Goal: Book appointment/travel/reservation: Book appointment/travel/reservation

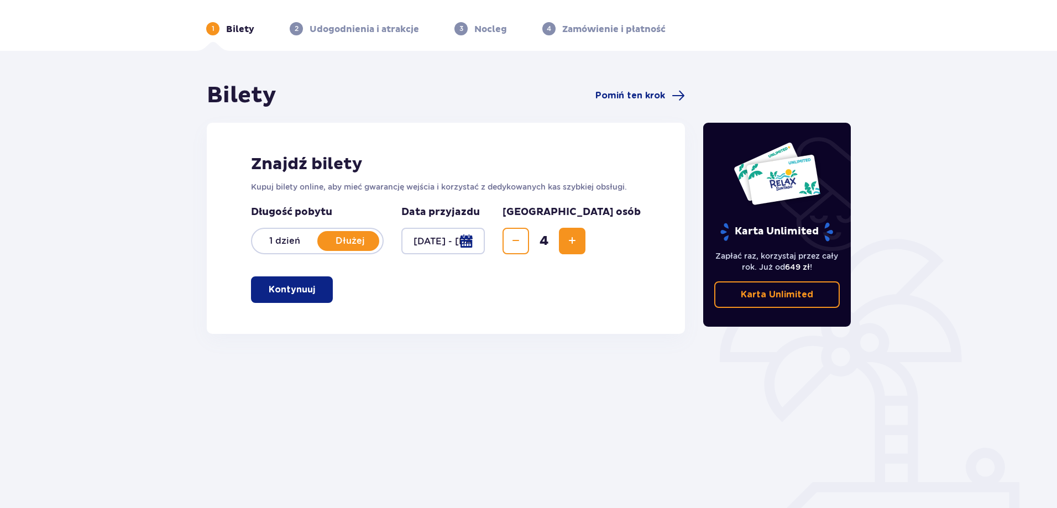
scroll to position [55, 0]
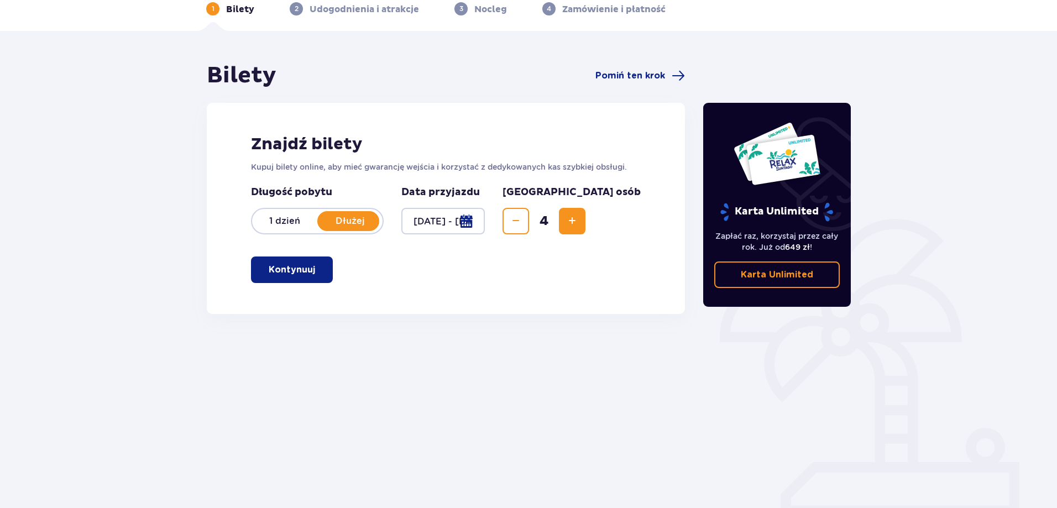
click at [312, 270] on span "button" at bounding box center [317, 269] width 13 height 13
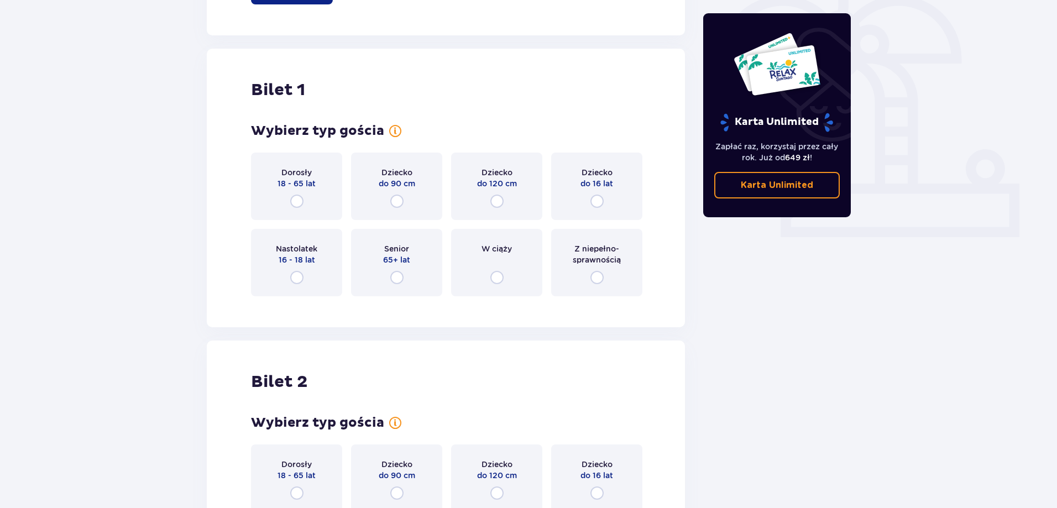
scroll to position [314, 0]
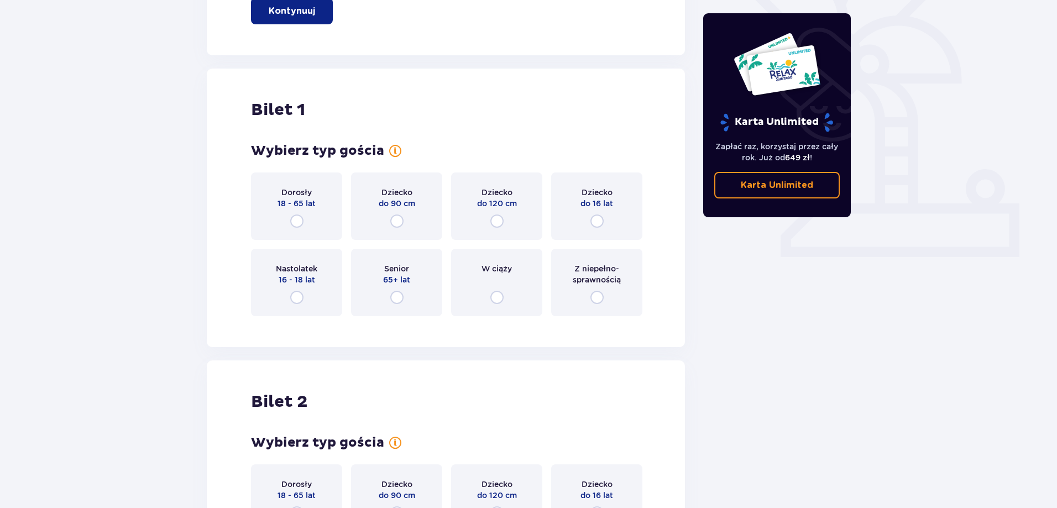
click at [275, 197] on div "Dorosły 18 - 65 lat" at bounding box center [296, 206] width 91 height 67
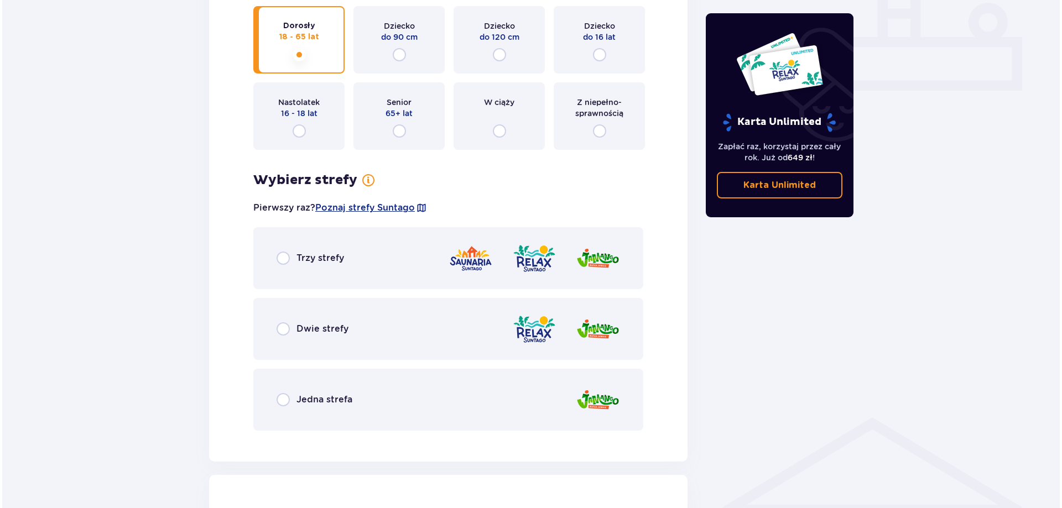
scroll to position [473, 0]
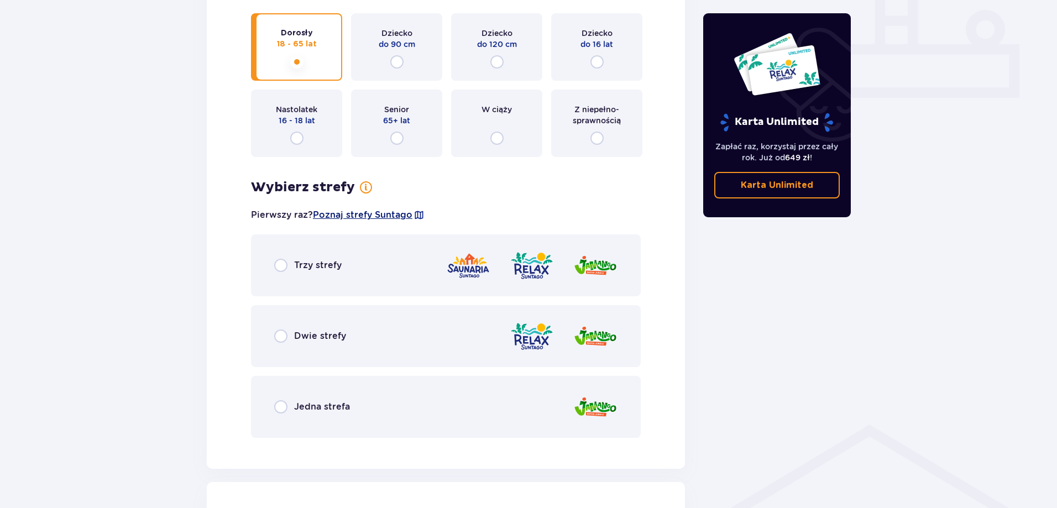
click at [387, 215] on span "Poznaj strefy Suntago" at bounding box center [363, 215] width 100 height 12
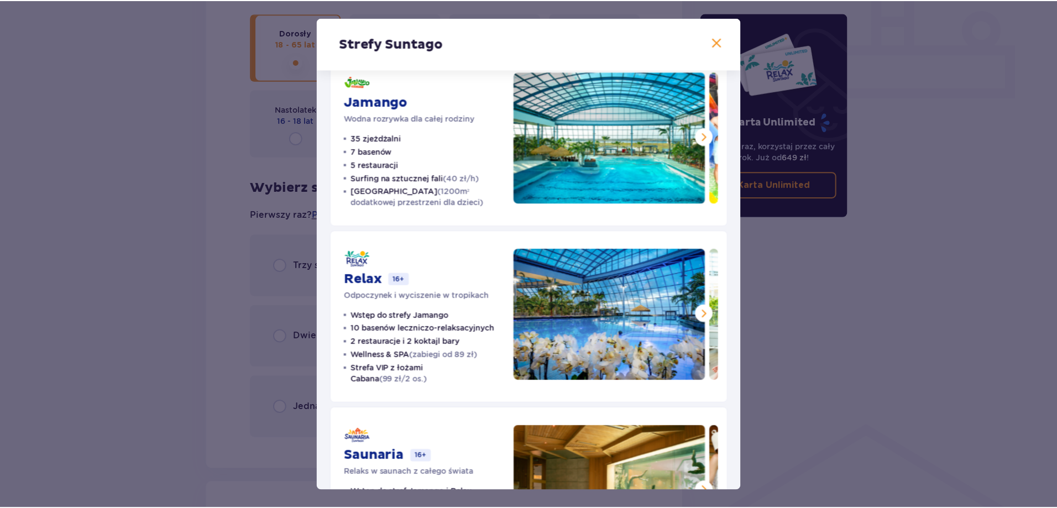
scroll to position [17, 0]
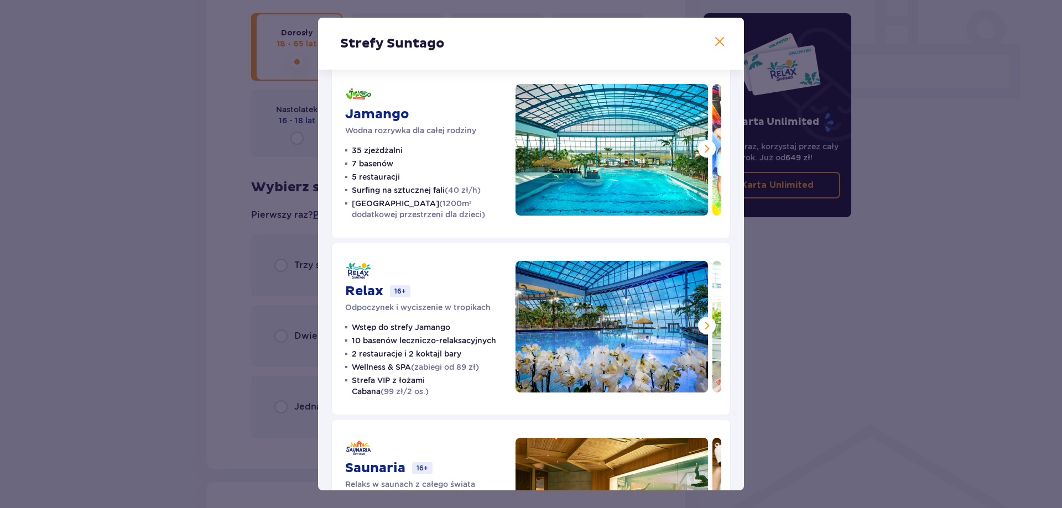
click at [700, 320] on span at bounding box center [706, 325] width 13 height 13
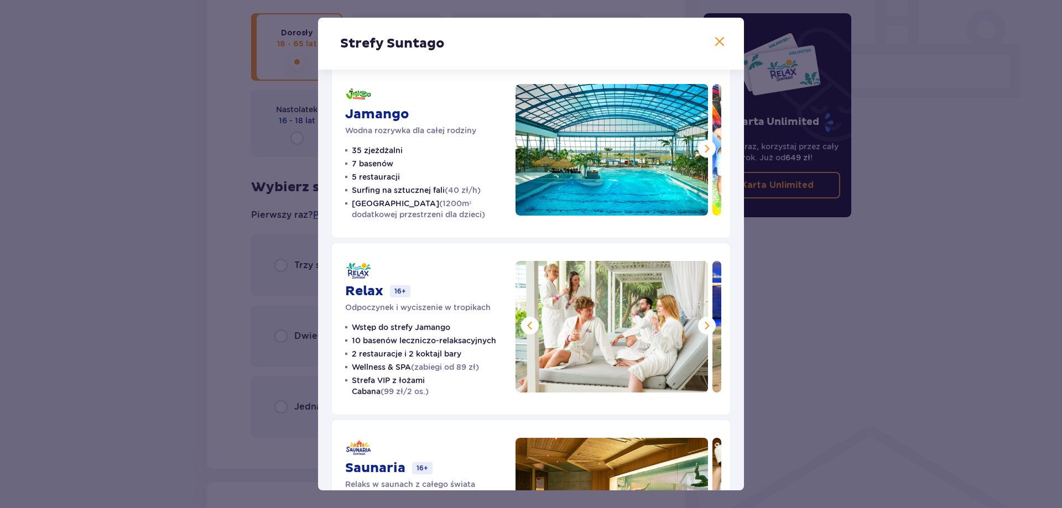
click at [700, 320] on span at bounding box center [706, 325] width 13 height 13
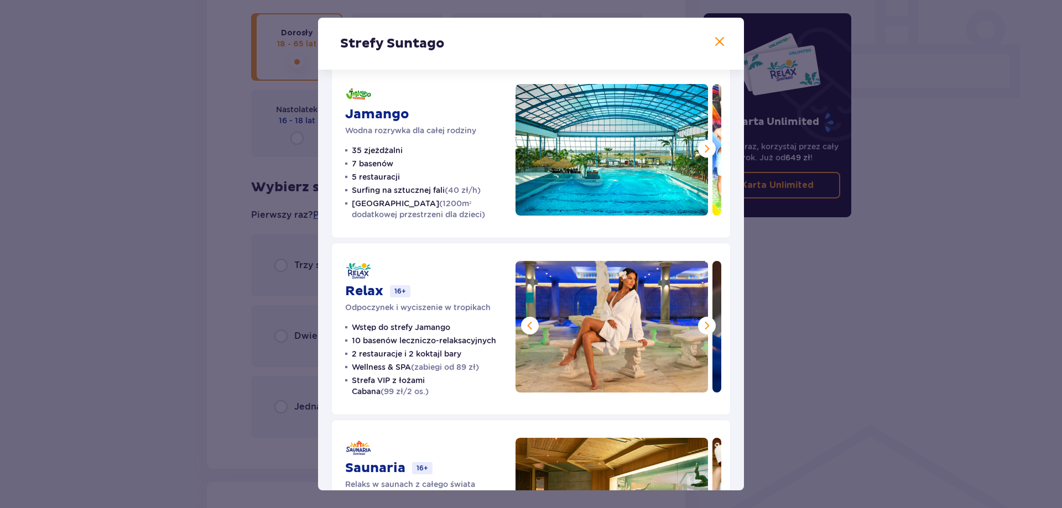
click at [700, 320] on span at bounding box center [706, 325] width 13 height 13
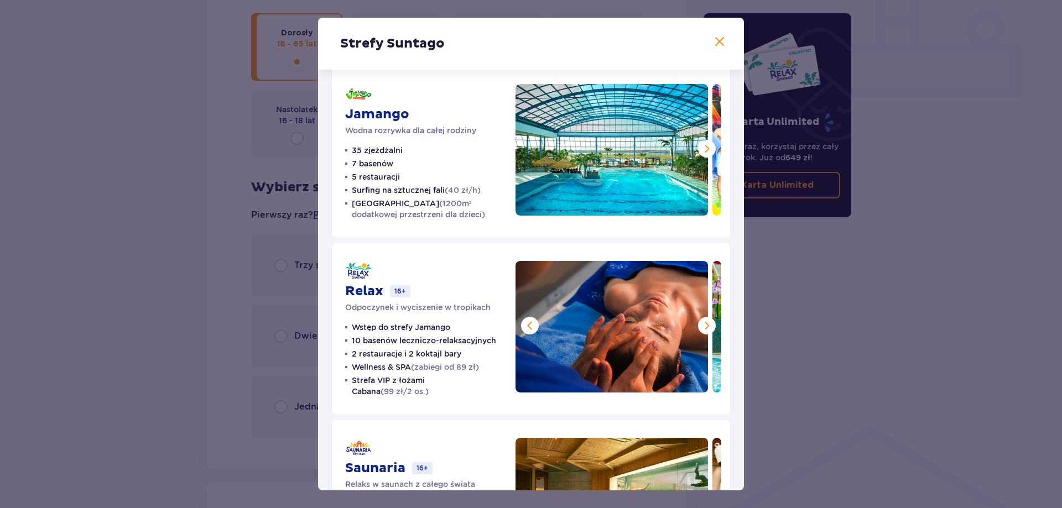
click at [700, 320] on span at bounding box center [706, 325] width 13 height 13
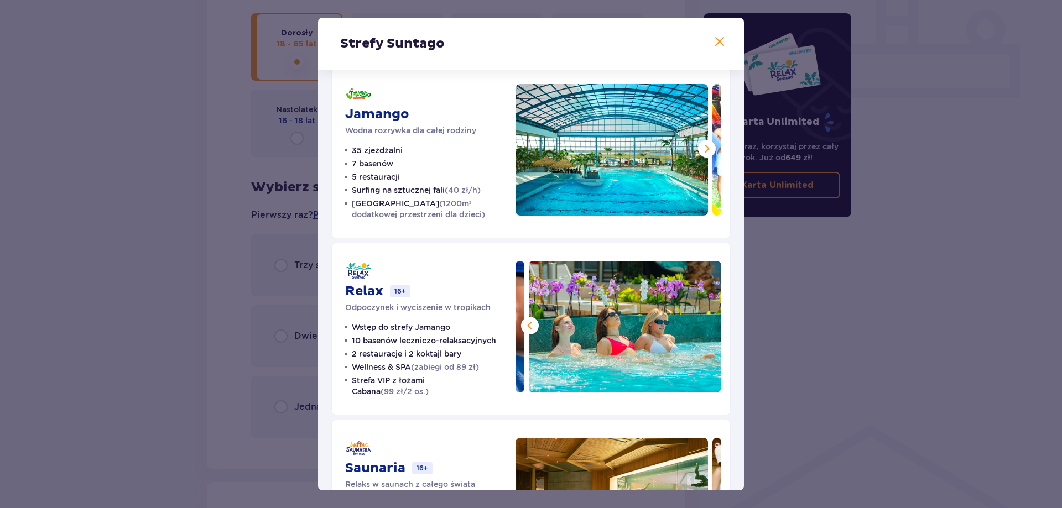
click at [698, 320] on img at bounding box center [625, 327] width 192 height 132
click at [703, 154] on span at bounding box center [706, 148] width 13 height 13
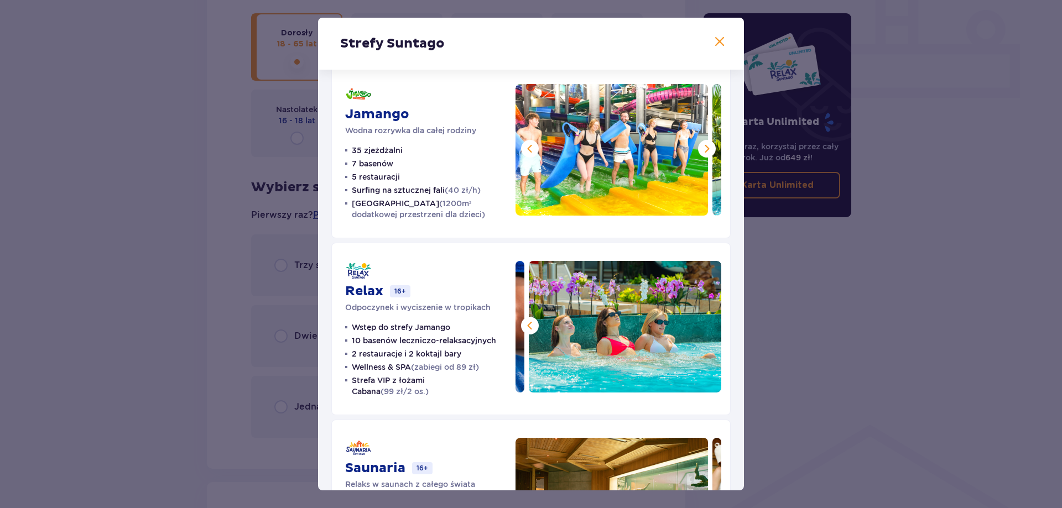
click at [703, 154] on span at bounding box center [706, 148] width 13 height 13
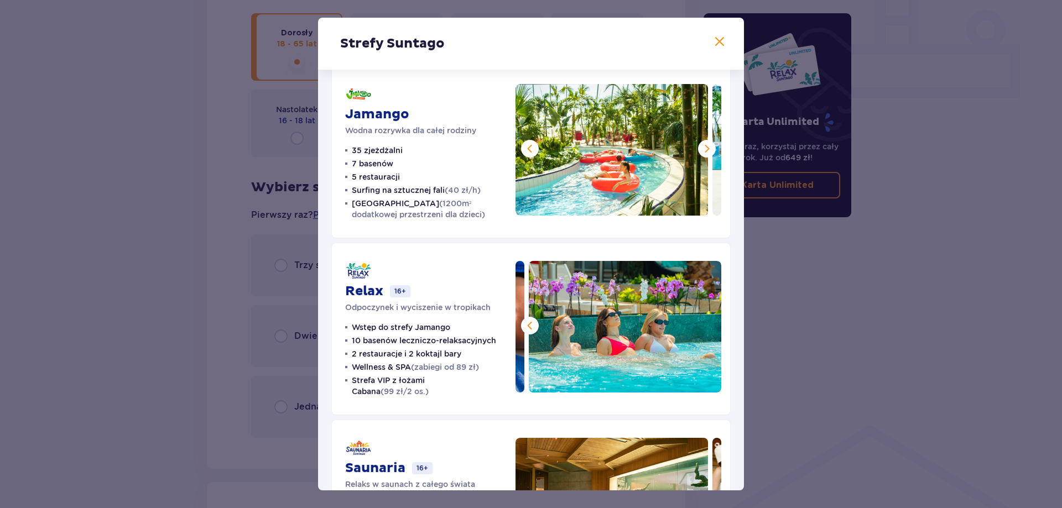
click at [703, 154] on span at bounding box center [706, 148] width 13 height 13
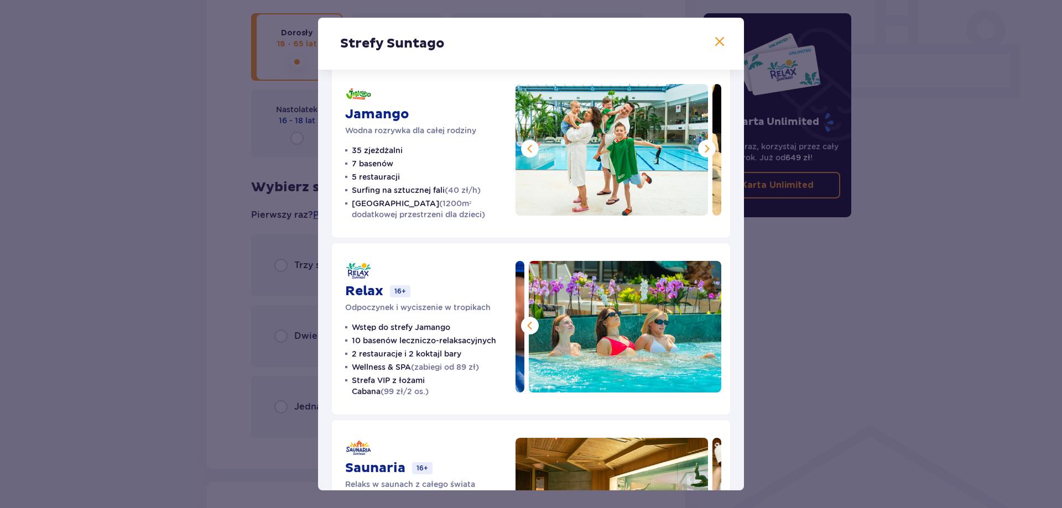
click at [703, 155] on span at bounding box center [706, 148] width 13 height 13
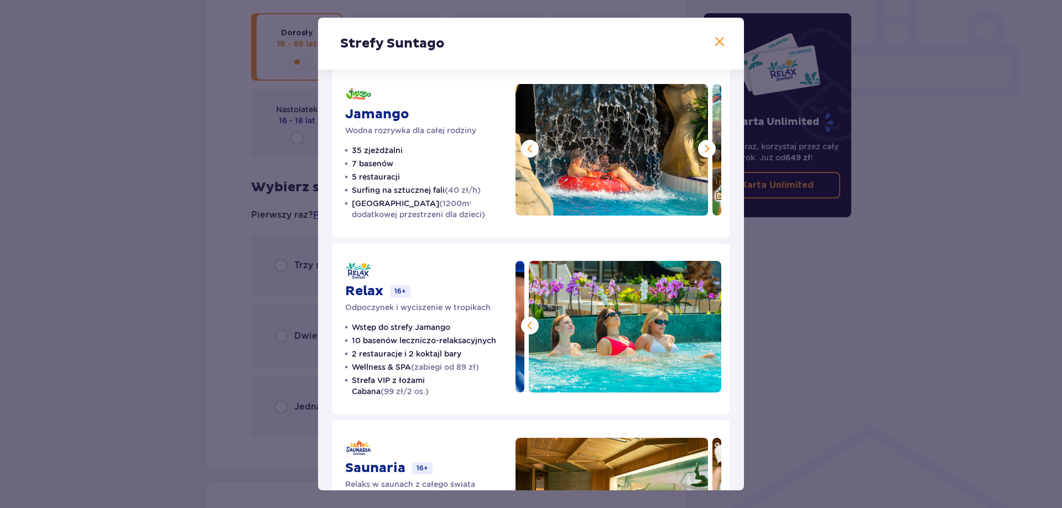
click at [703, 155] on span at bounding box center [706, 148] width 13 height 13
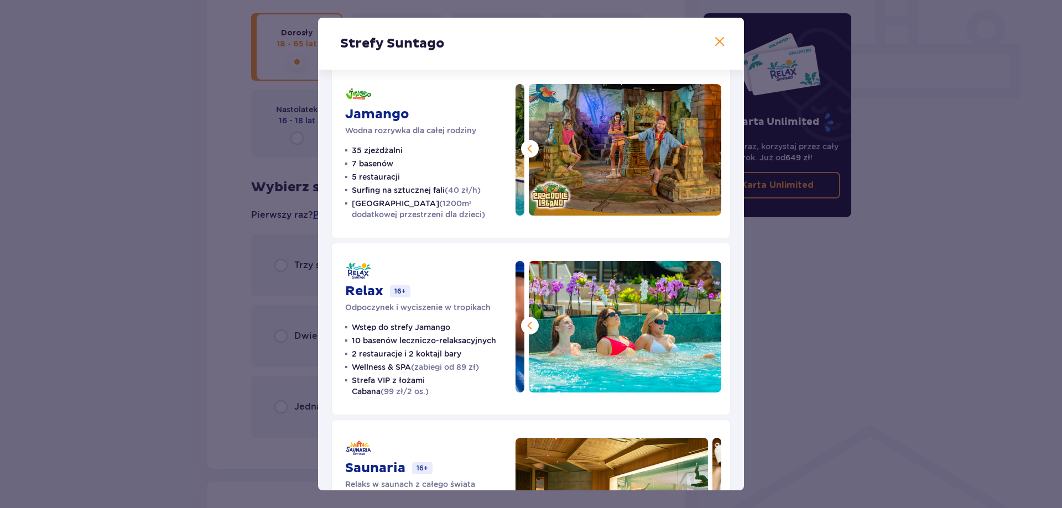
click at [703, 155] on img at bounding box center [625, 150] width 192 height 132
click at [723, 34] on div "Strefy Suntago" at bounding box center [531, 44] width 426 height 52
click at [718, 41] on span at bounding box center [719, 41] width 13 height 13
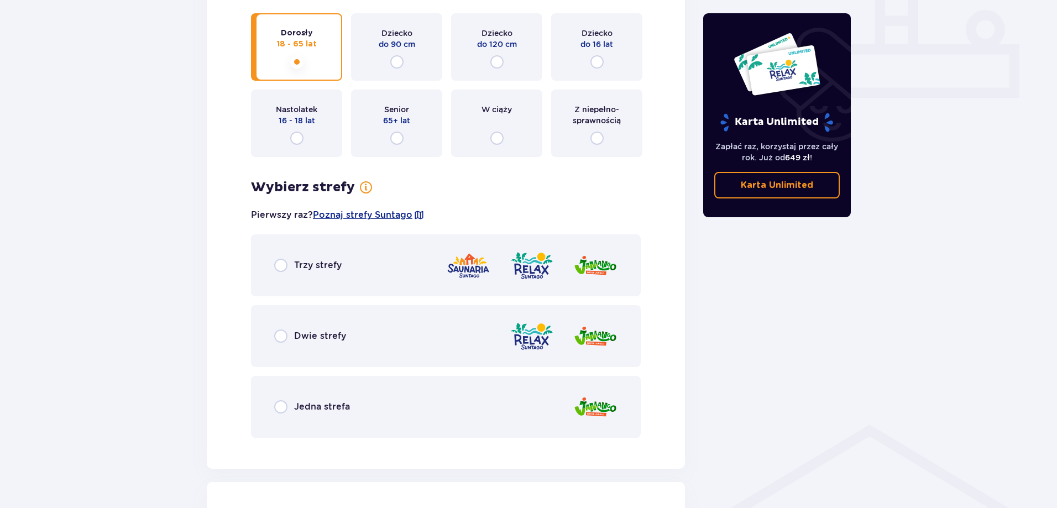
click at [398, 321] on div "Dwie strefy" at bounding box center [446, 336] width 390 height 62
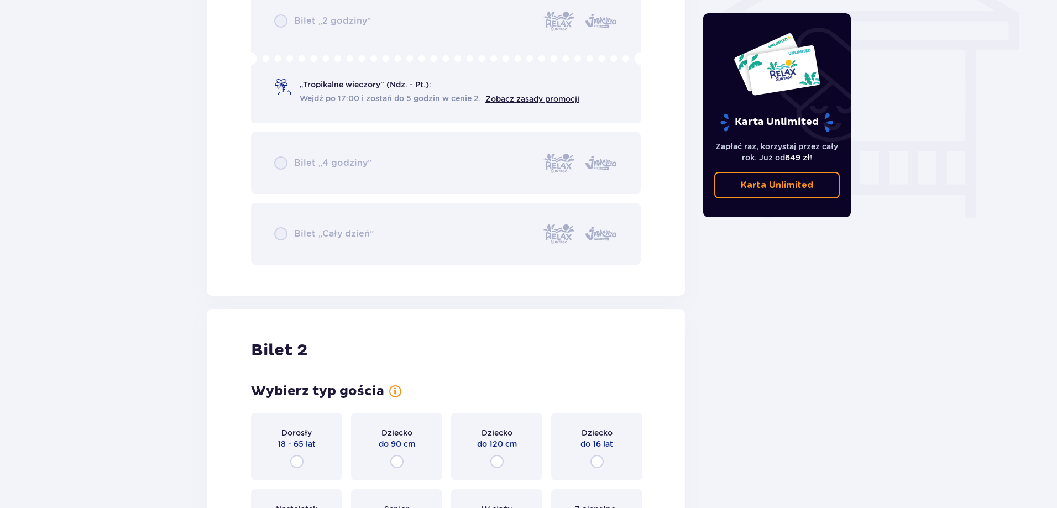
scroll to position [975, 0]
click at [286, 239] on div "Bilet „2 godziny” „Tropikalne wieczory" (Ndz. - Pt.): Wejdź po 17:00 i zostań d…" at bounding box center [446, 126] width 390 height 276
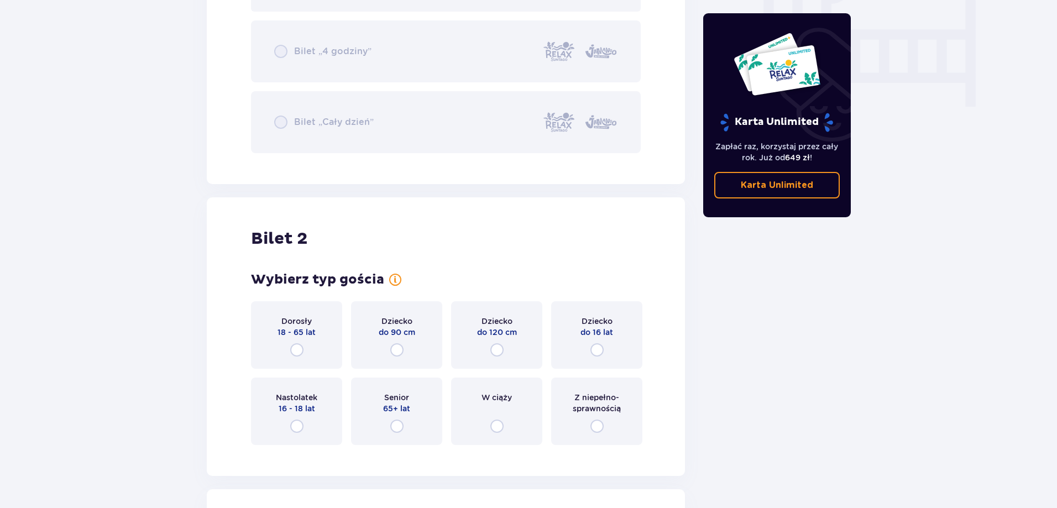
scroll to position [1141, 0]
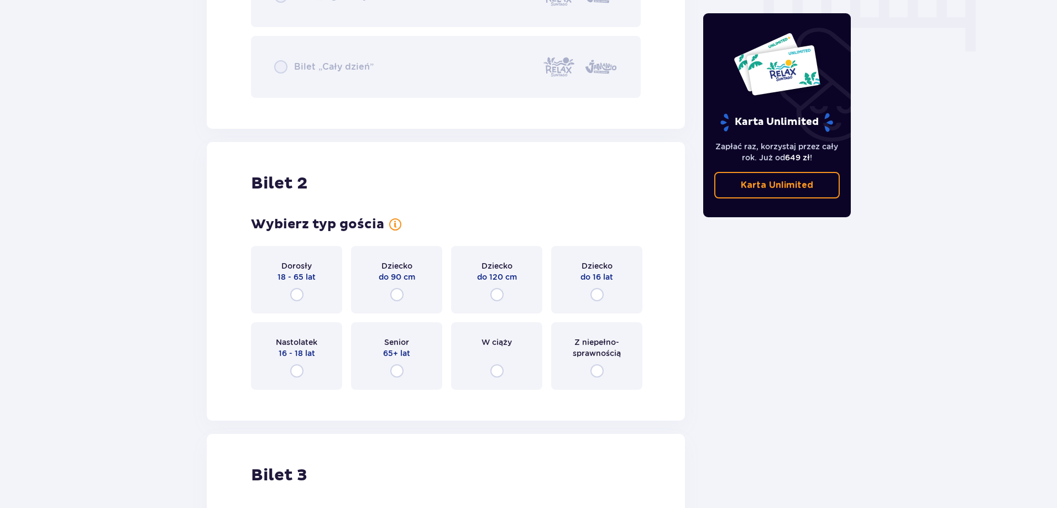
click at [299, 284] on div "Dorosły 18 - 65 lat" at bounding box center [296, 279] width 91 height 67
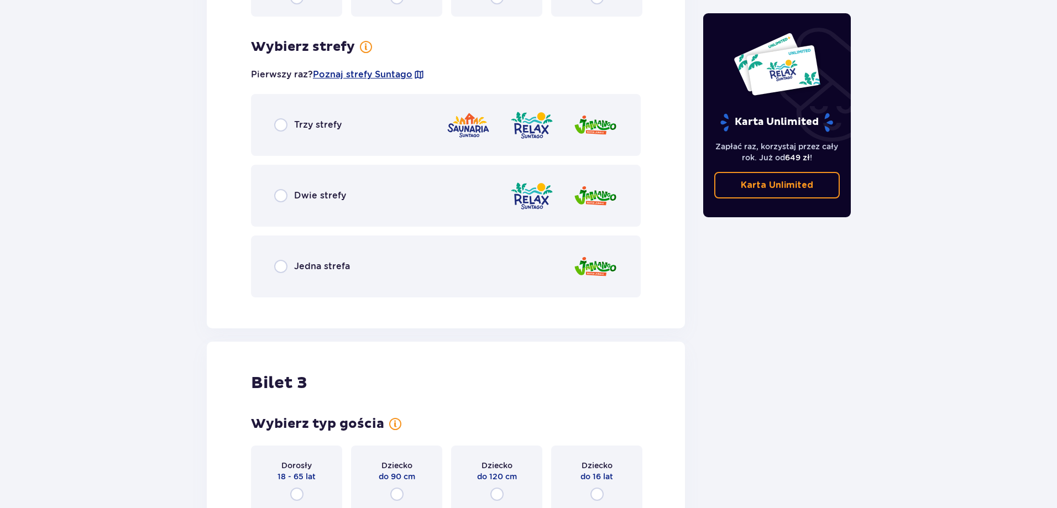
scroll to position [1540, 0]
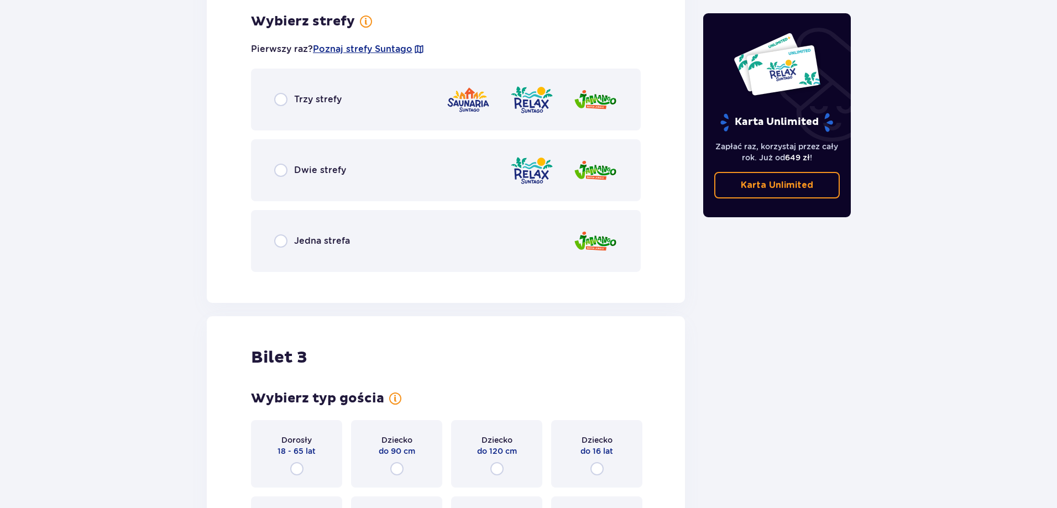
click at [324, 171] on p "Dwie strefy" at bounding box center [320, 170] width 52 height 12
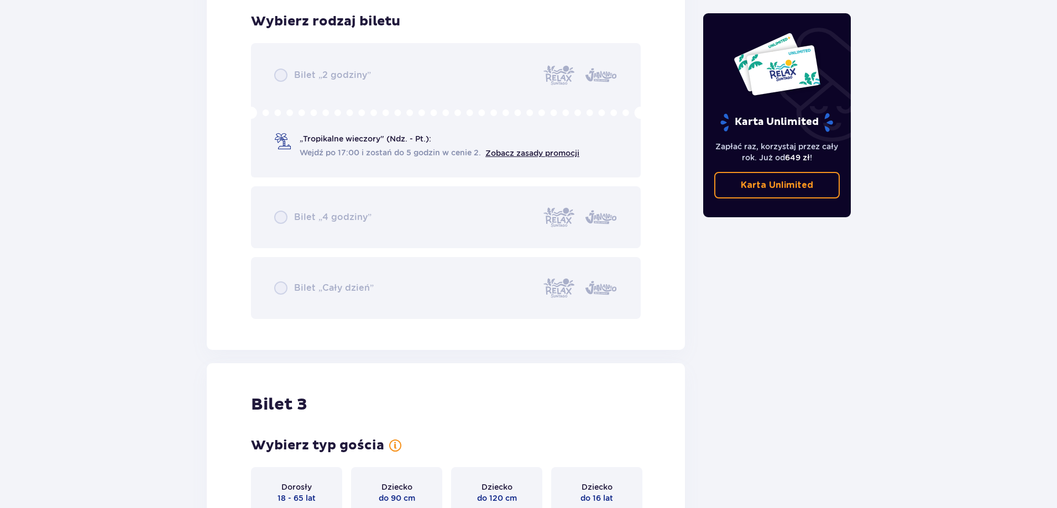
scroll to position [1655, 0]
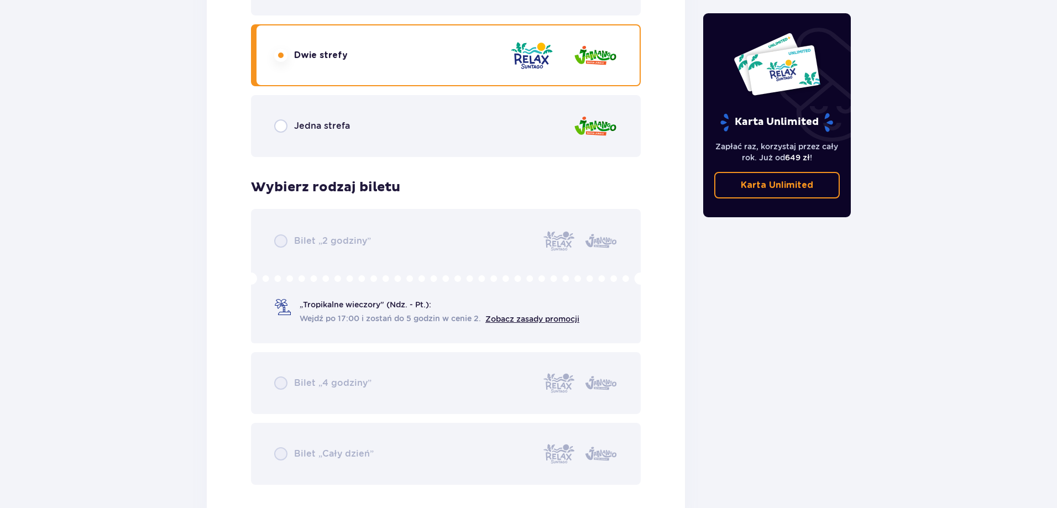
click at [299, 113] on div "Jedna strefa" at bounding box center [446, 126] width 390 height 62
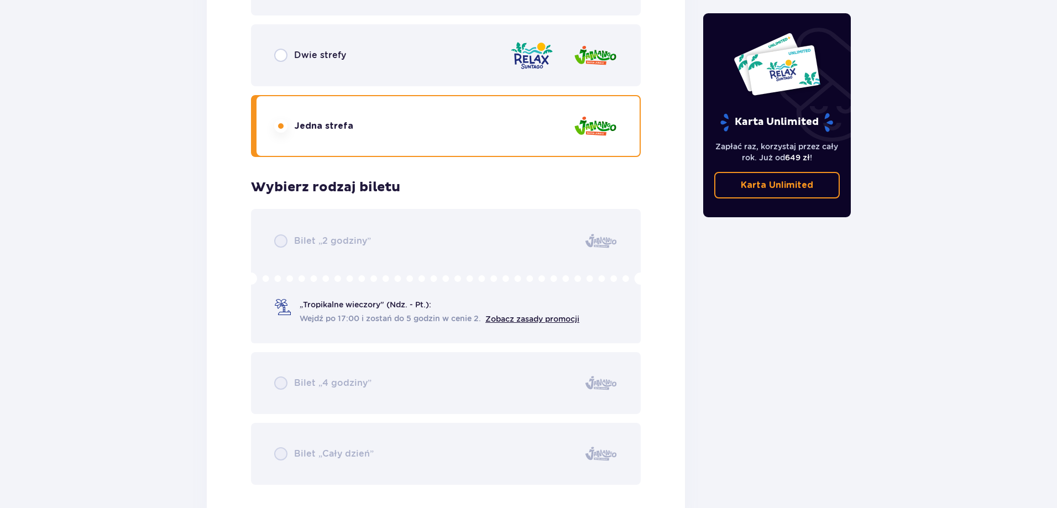
click at [319, 57] on p "Dwie strefy" at bounding box center [320, 55] width 52 height 12
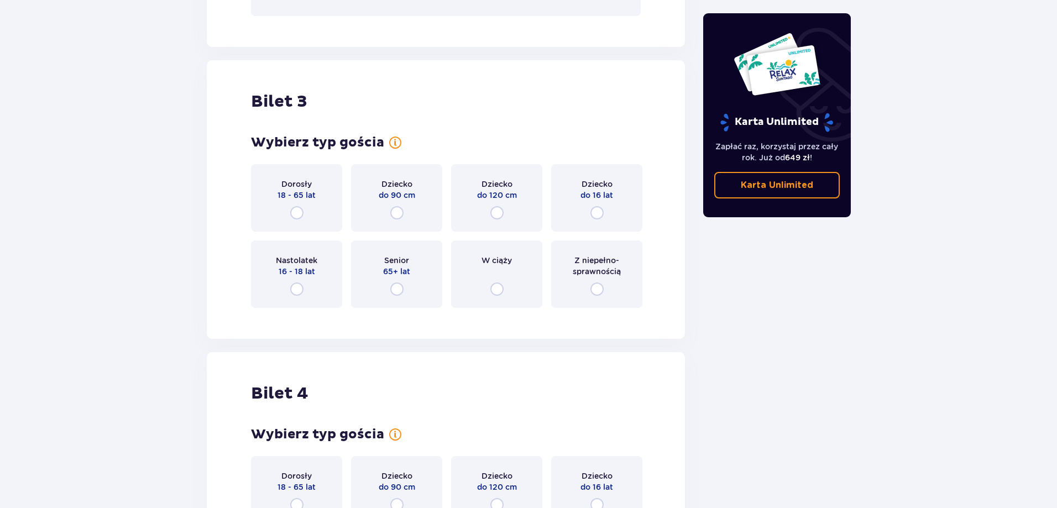
scroll to position [2153, 0]
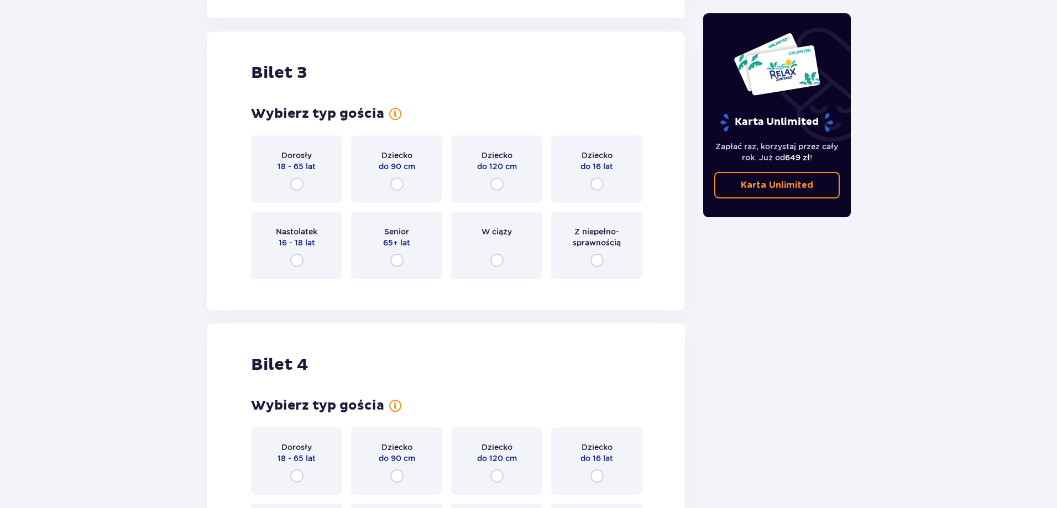
click at [316, 159] on div "Dorosły 18 - 65 lat" at bounding box center [296, 168] width 91 height 67
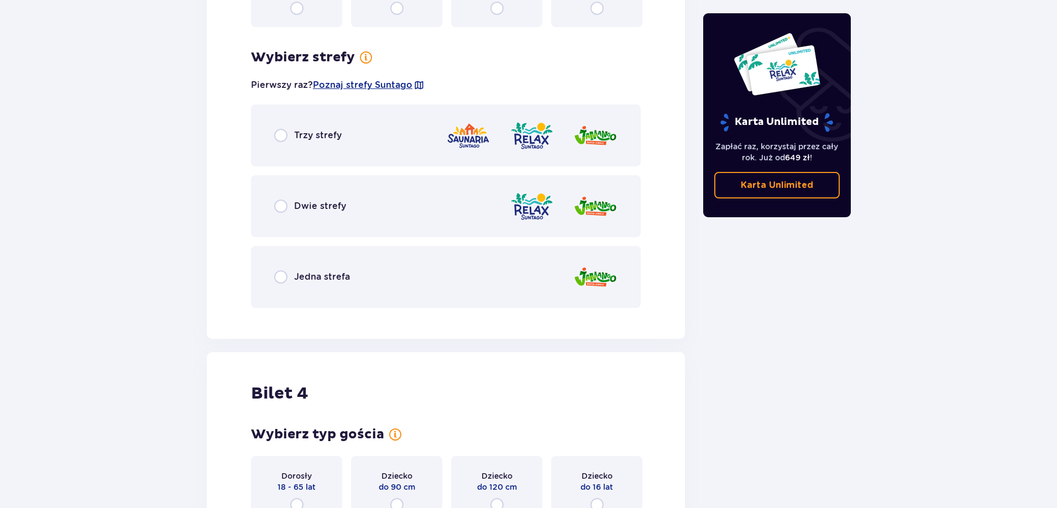
scroll to position [2441, 0]
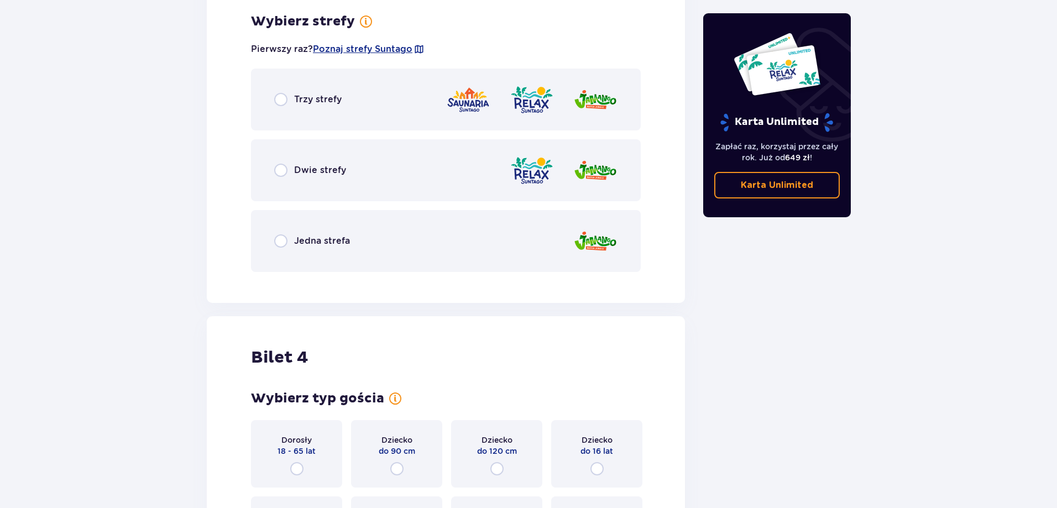
click at [315, 165] on p "Dwie strefy" at bounding box center [320, 170] width 52 height 12
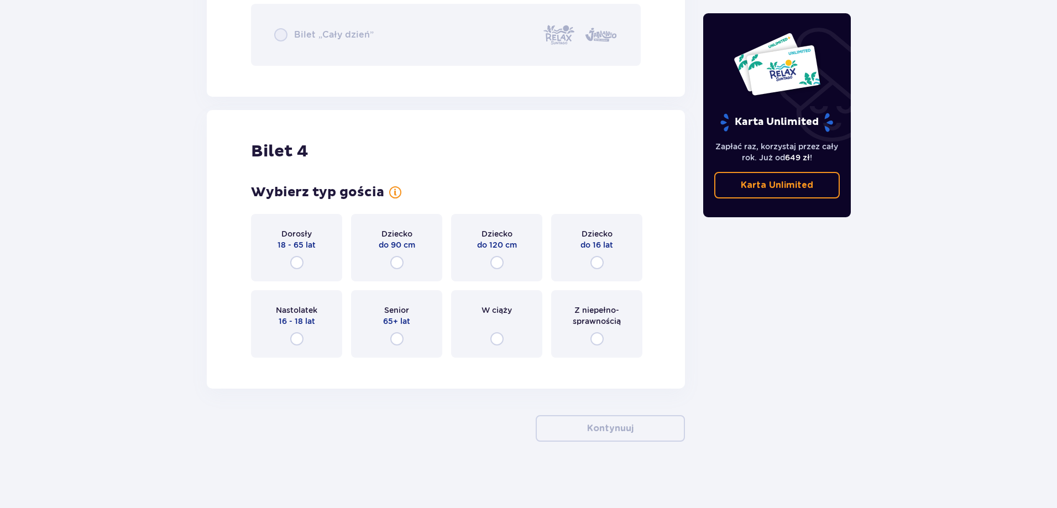
click at [304, 244] on p "18 - 65 lat" at bounding box center [297, 244] width 38 height 11
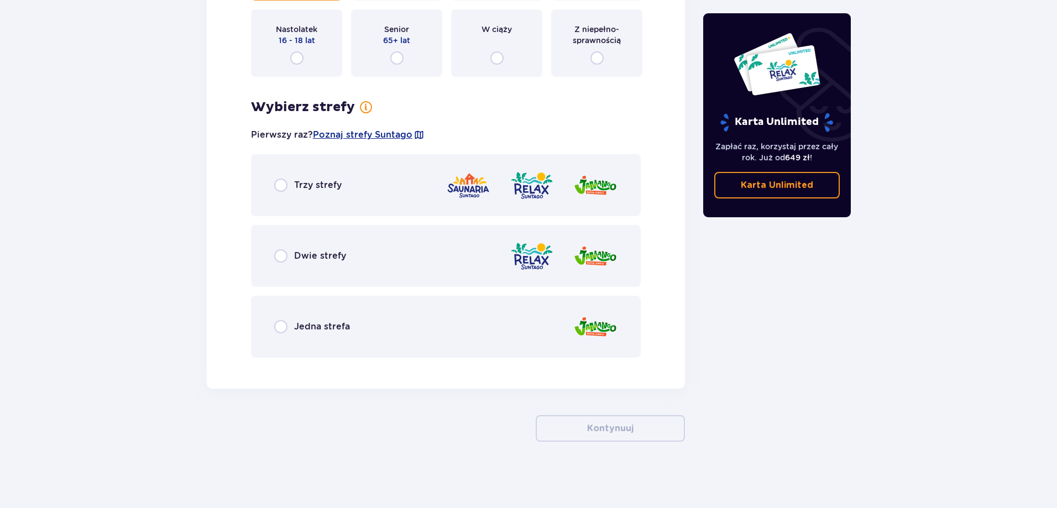
click at [335, 243] on div "Dwie strefy" at bounding box center [446, 256] width 390 height 62
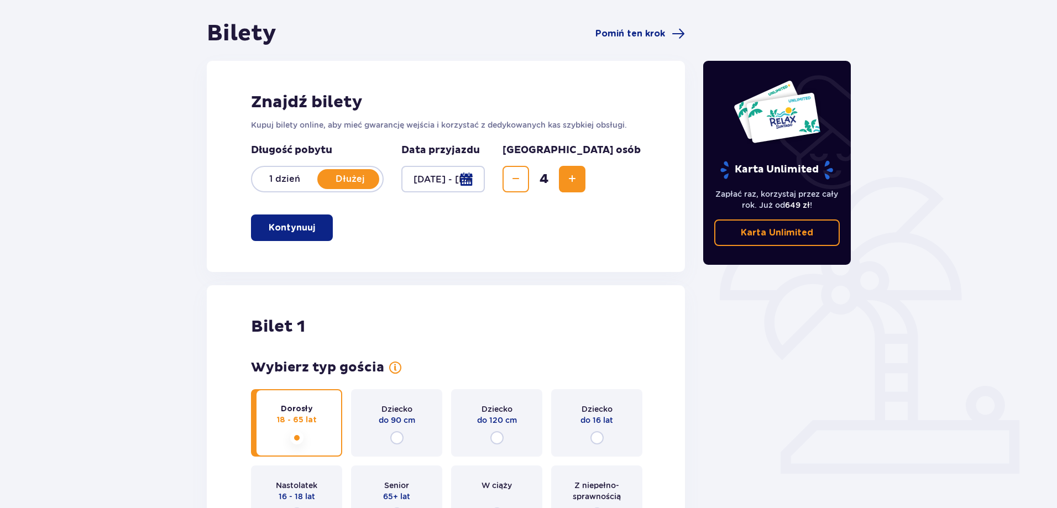
scroll to position [0, 0]
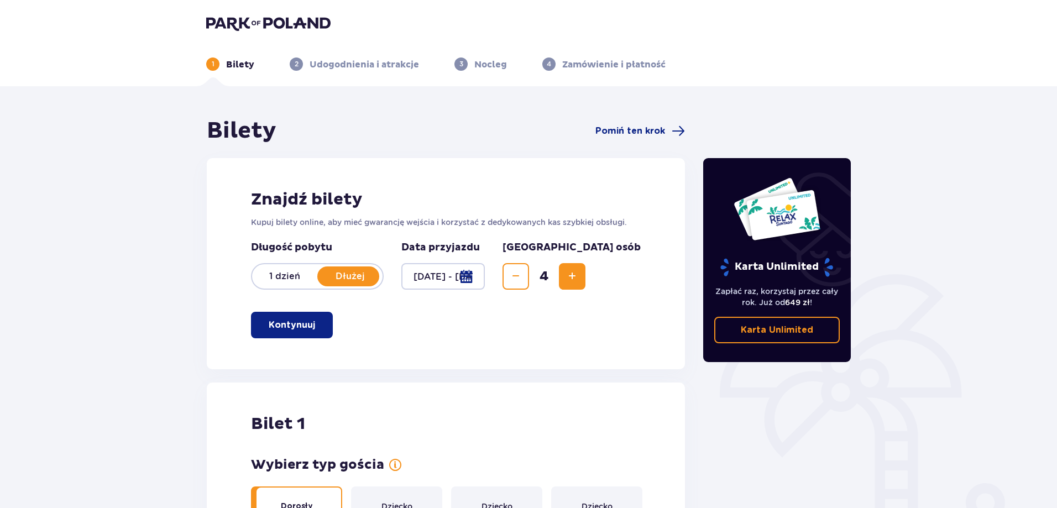
click at [435, 280] on div at bounding box center [443, 276] width 84 height 27
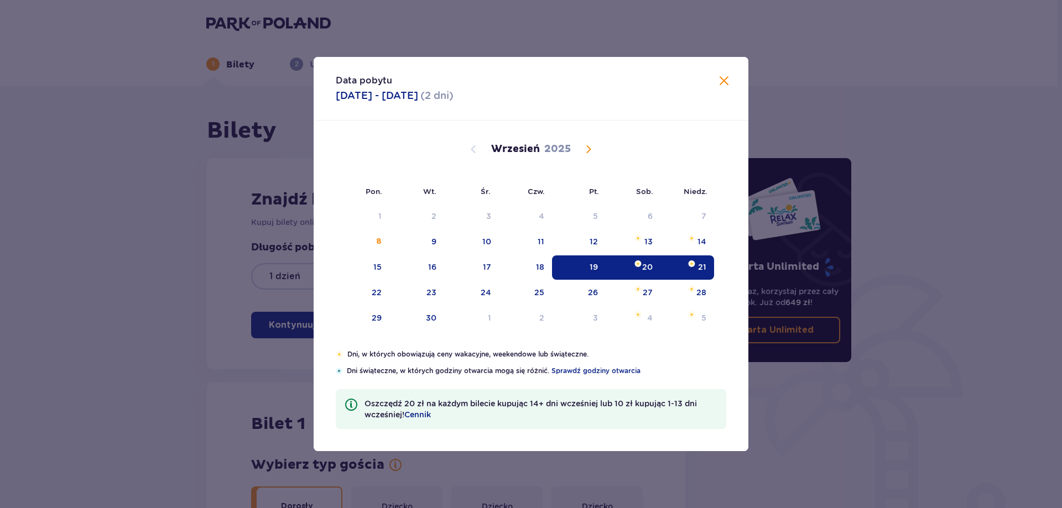
click at [646, 268] on div "20" at bounding box center [647, 267] width 11 height 11
click at [692, 264] on img "Choose niedziela, 21 września 2025 as your check-out date. It’s available." at bounding box center [691, 263] width 7 height 7
type input "[DATE] - [DATE]"
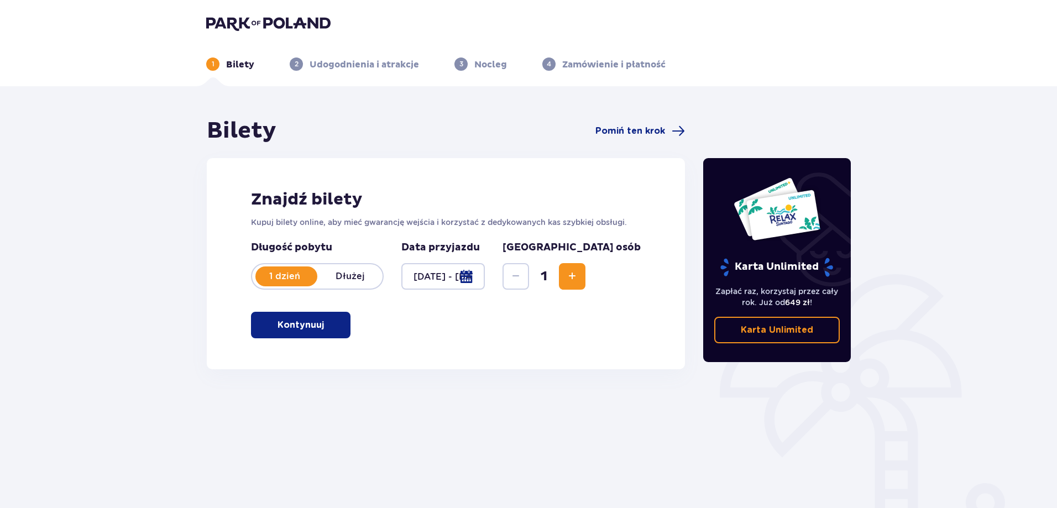
click at [579, 278] on span "Increase" at bounding box center [572, 276] width 13 height 13
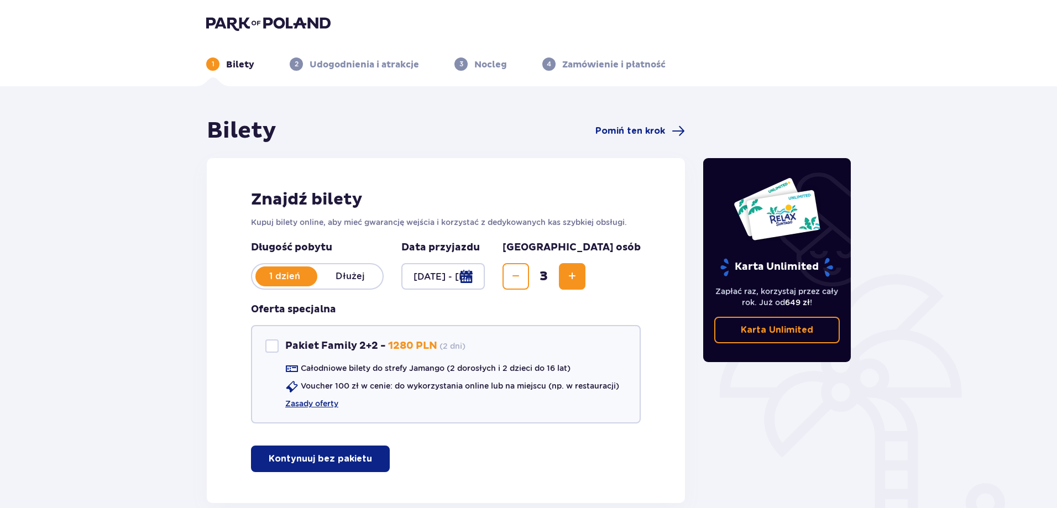
click at [579, 278] on span "Increase" at bounding box center [572, 276] width 13 height 13
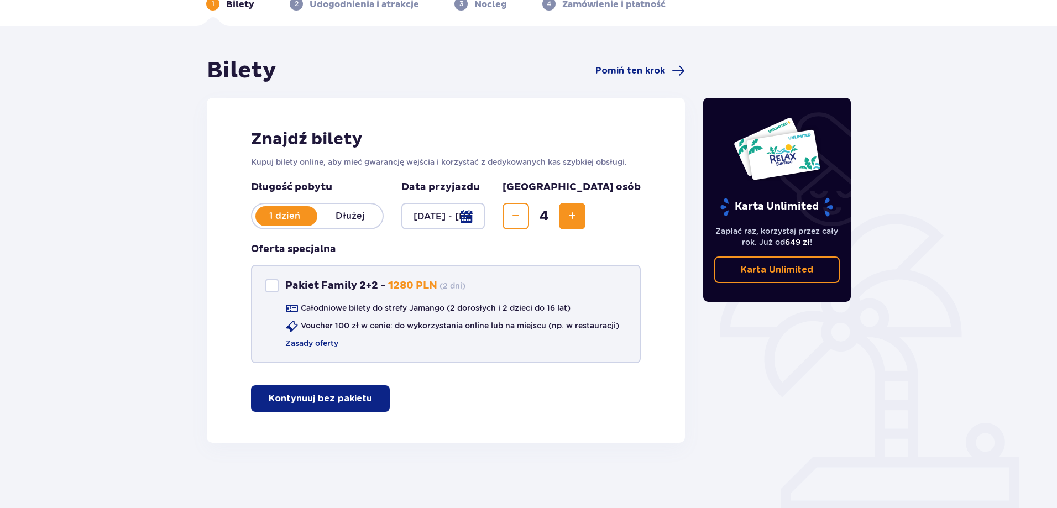
scroll to position [61, 0]
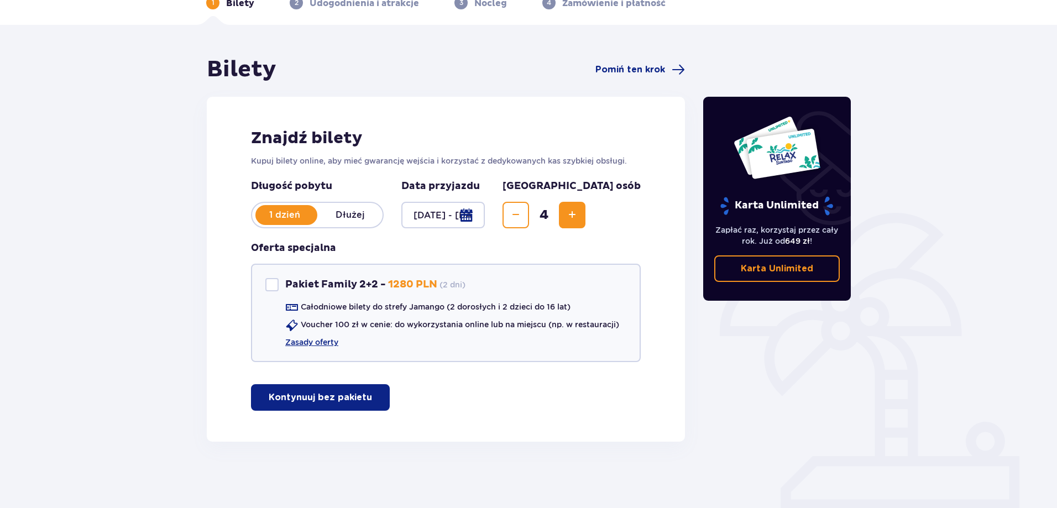
click at [347, 398] on p "Kontynuuj bez pakietu" at bounding box center [320, 398] width 103 height 12
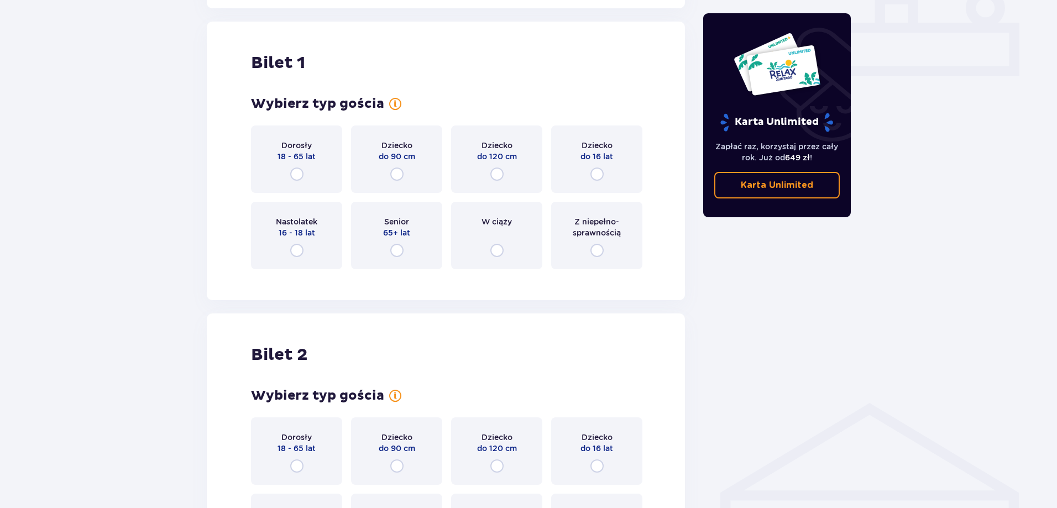
scroll to position [503, 0]
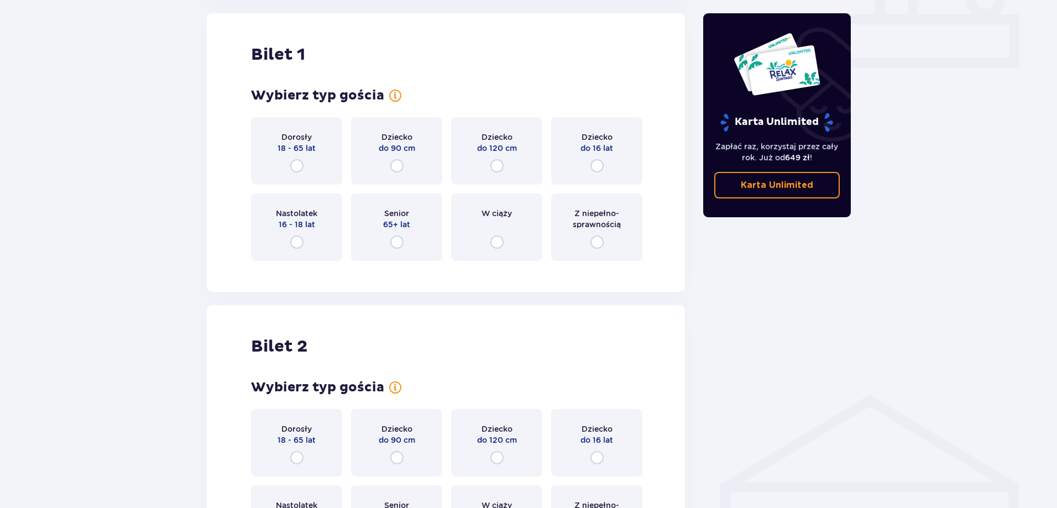
click at [287, 166] on div "Dorosły 18 - 65 lat" at bounding box center [296, 150] width 91 height 67
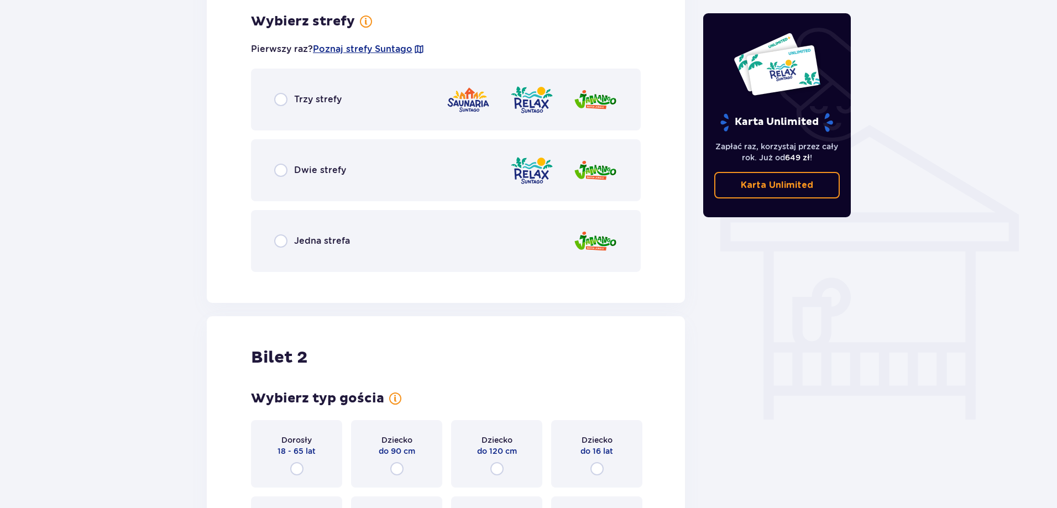
click at [359, 182] on div "Dwie strefy" at bounding box center [446, 170] width 390 height 62
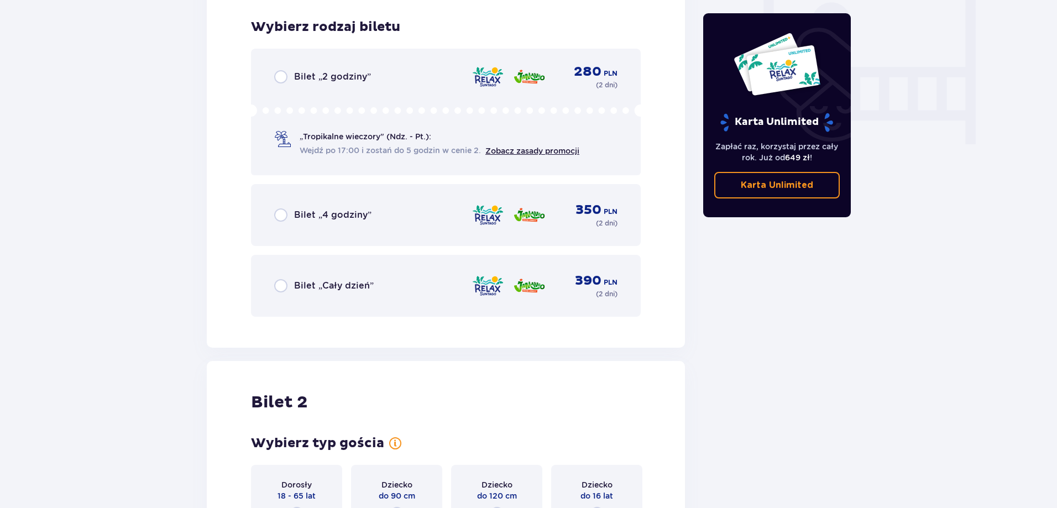
scroll to position [1054, 0]
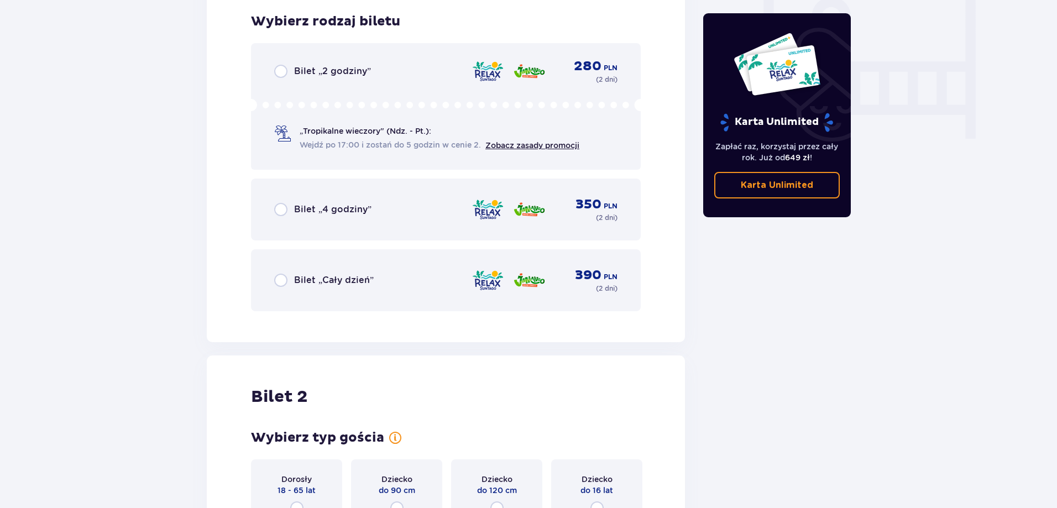
click at [393, 294] on div "Bilet „Cały dzień” 390 PLN ( 2 dni )" at bounding box center [446, 280] width 390 height 62
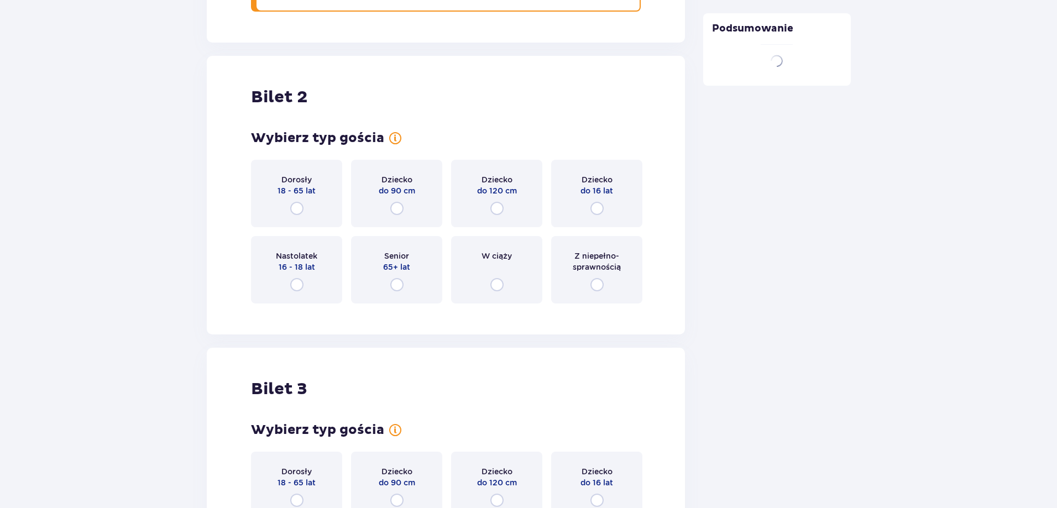
scroll to position [1396, 0]
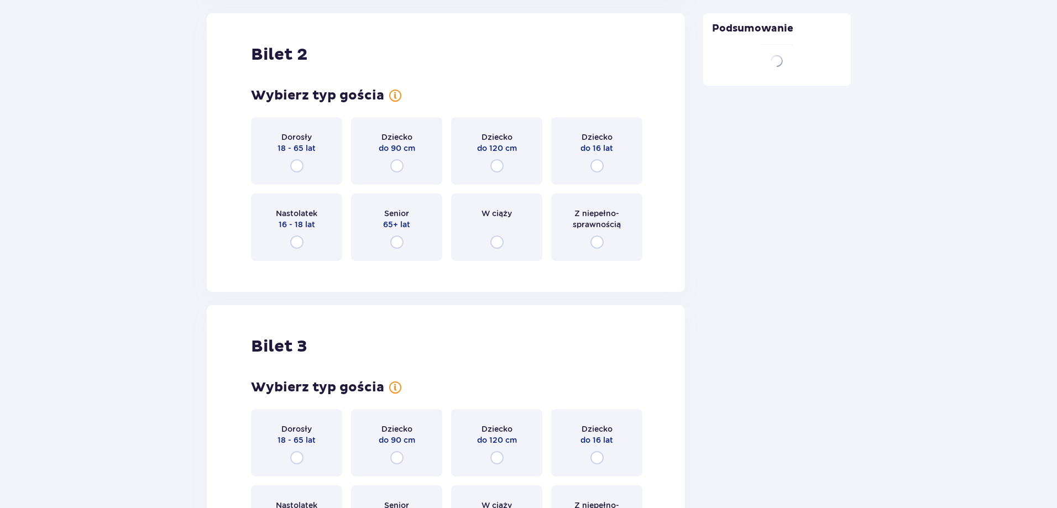
click at [269, 143] on div "Dorosły 18 - 65 lat" at bounding box center [296, 150] width 91 height 67
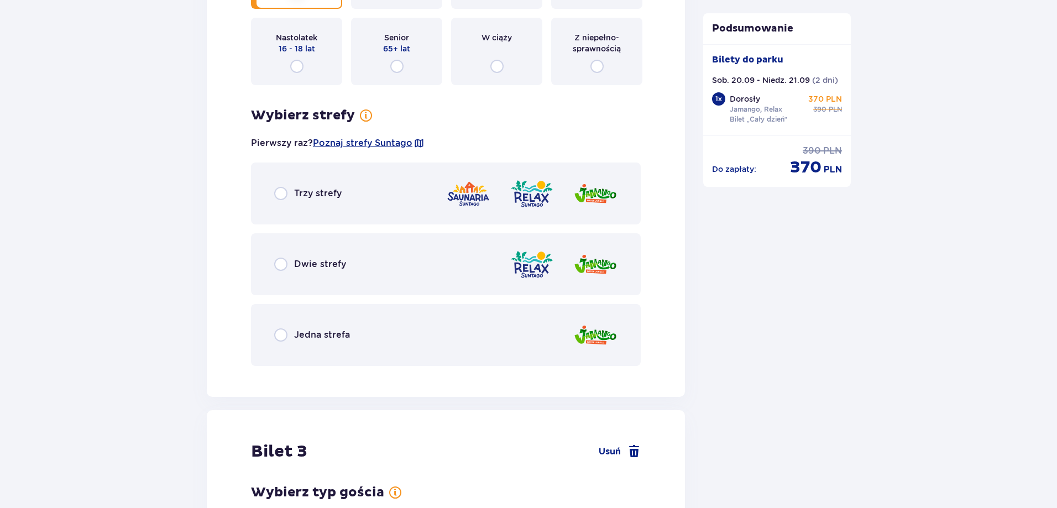
click at [298, 145] on div "Wybierz typ gościa Dorosły 18 - 65 lat Dziecko do 90 cm Dziecko do 120 cm Dziec…" at bounding box center [446, 139] width 390 height 455
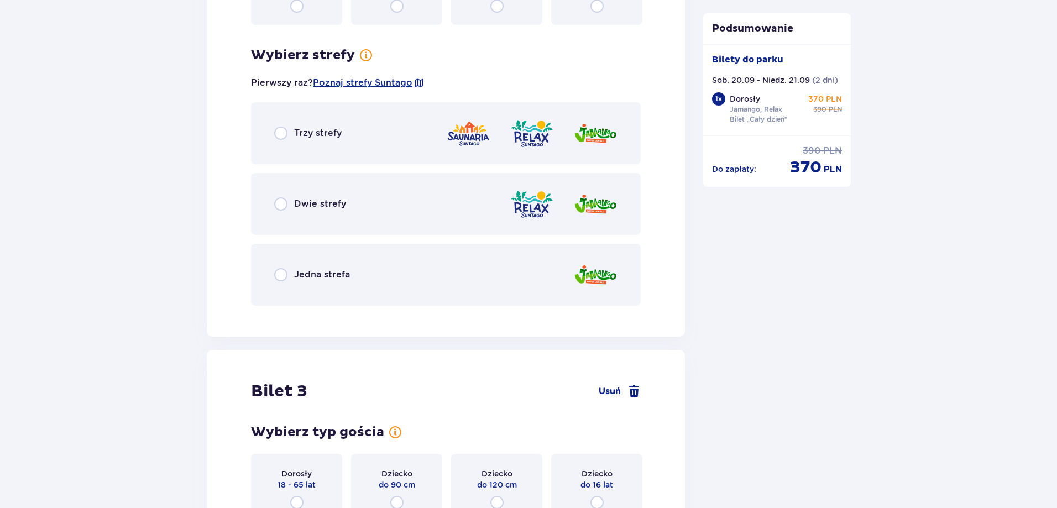
scroll to position [1666, 0]
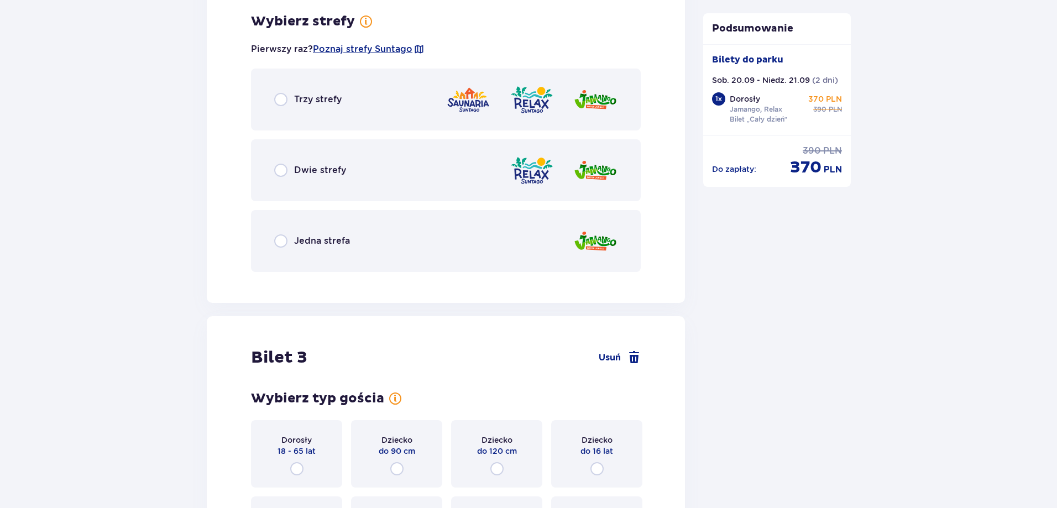
click at [341, 174] on p "Dwie strefy" at bounding box center [320, 170] width 52 height 12
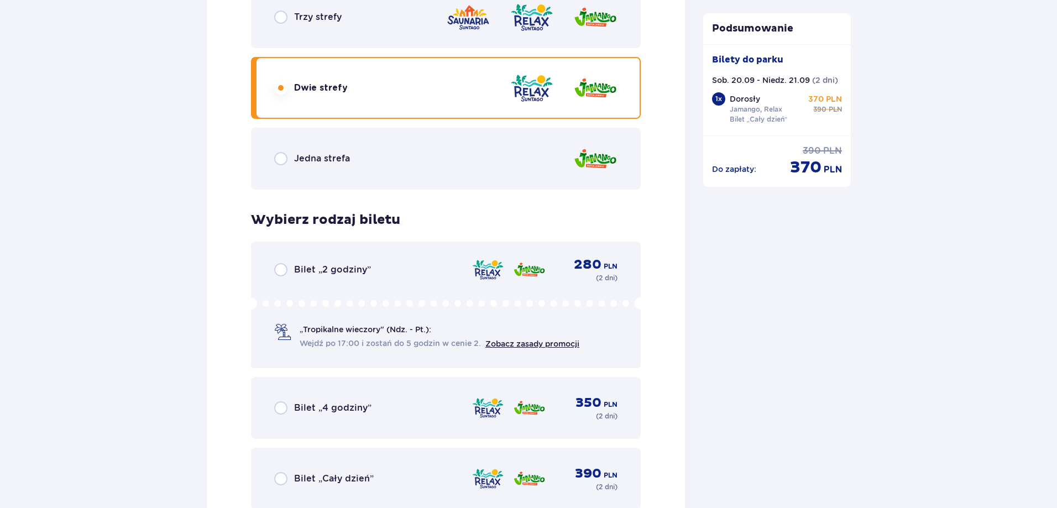
scroll to position [1726, 0]
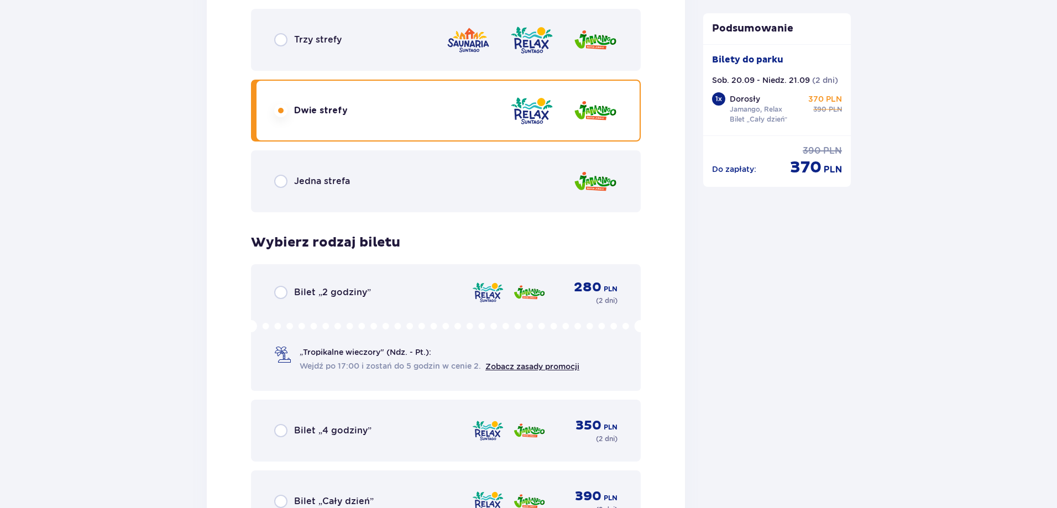
click at [312, 52] on div "Trzy strefy" at bounding box center [446, 40] width 390 height 62
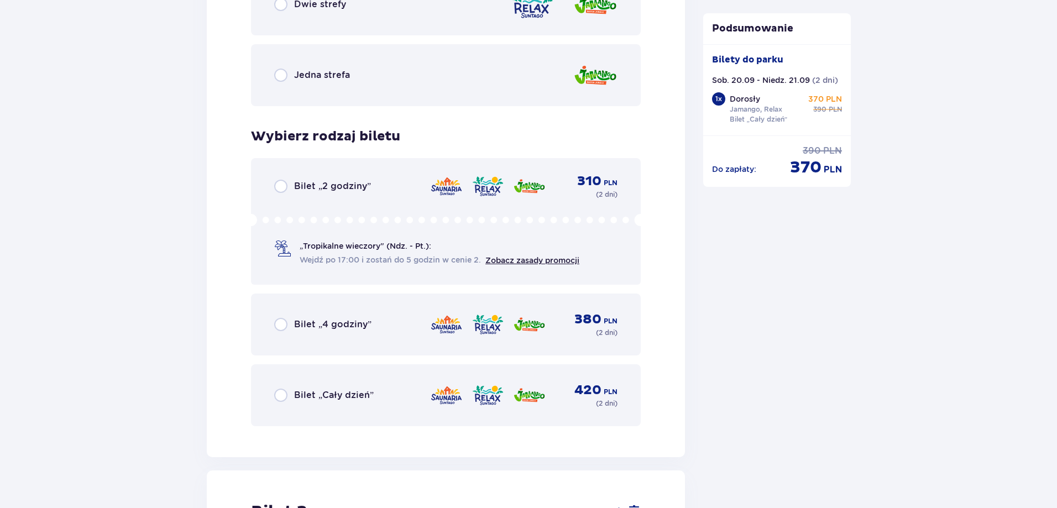
scroll to position [1781, 0]
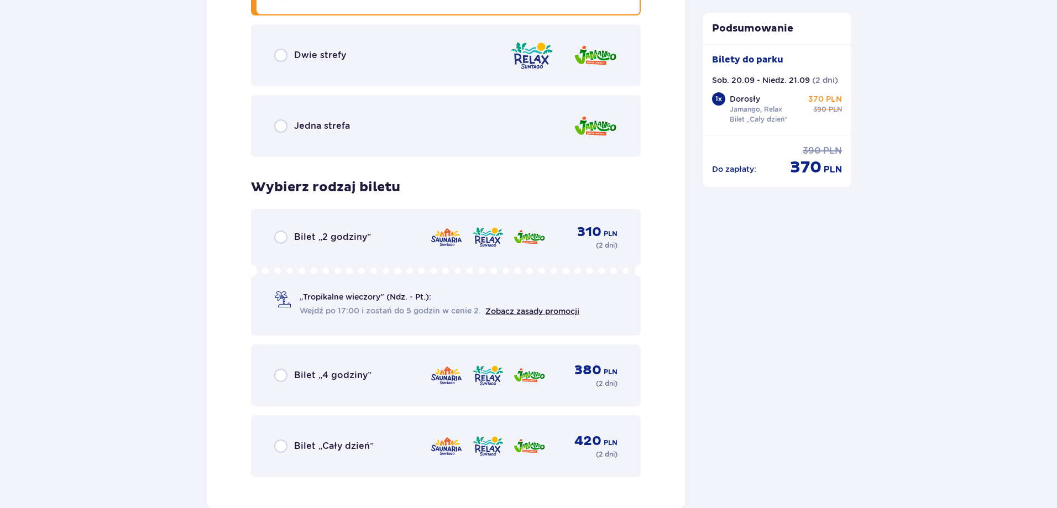
click at [310, 70] on div "Dwie strefy" at bounding box center [446, 55] width 390 height 62
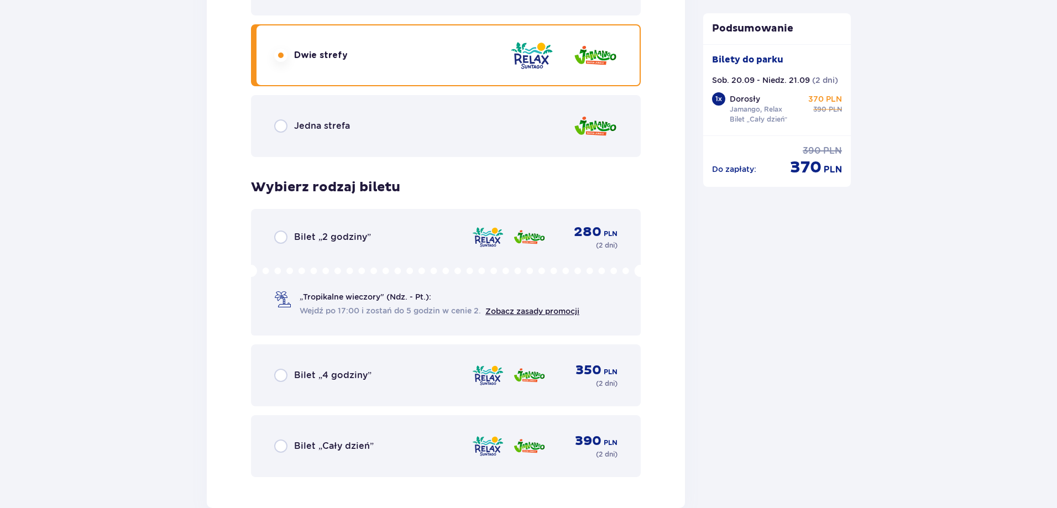
click at [398, 437] on div "Bilet „Cały dzień” 390 PLN ( 2 dni )" at bounding box center [445, 446] width 343 height 27
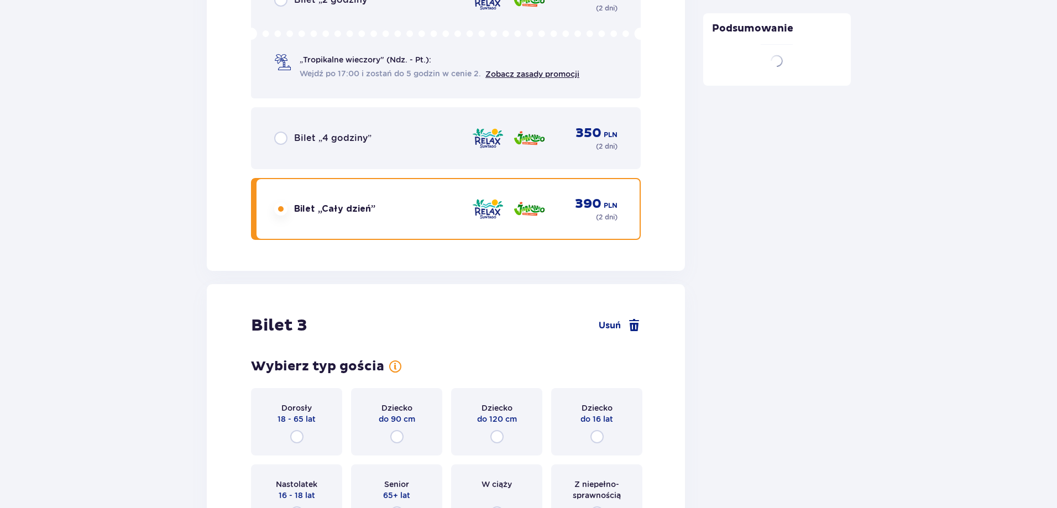
scroll to position [2179, 0]
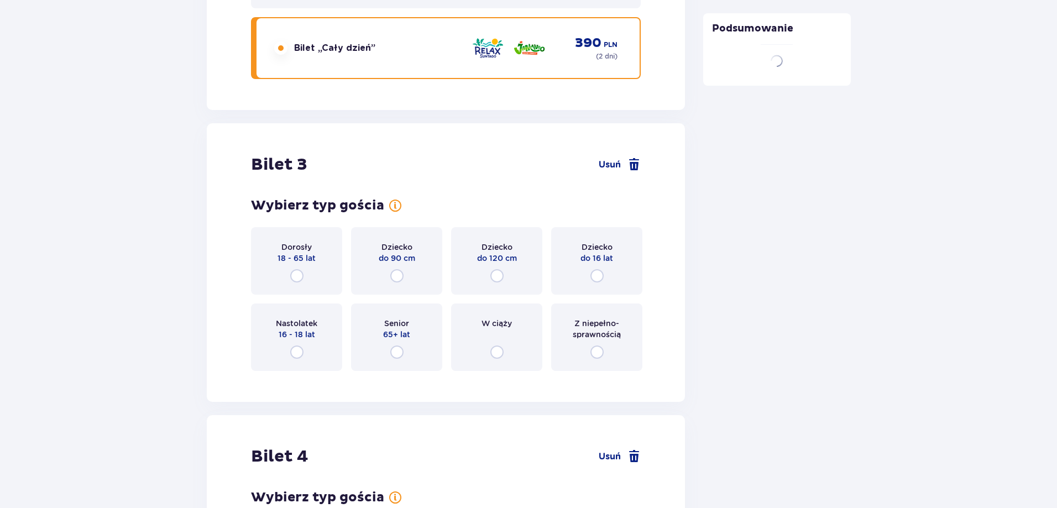
click at [294, 242] on p "Dorosły" at bounding box center [296, 247] width 30 height 11
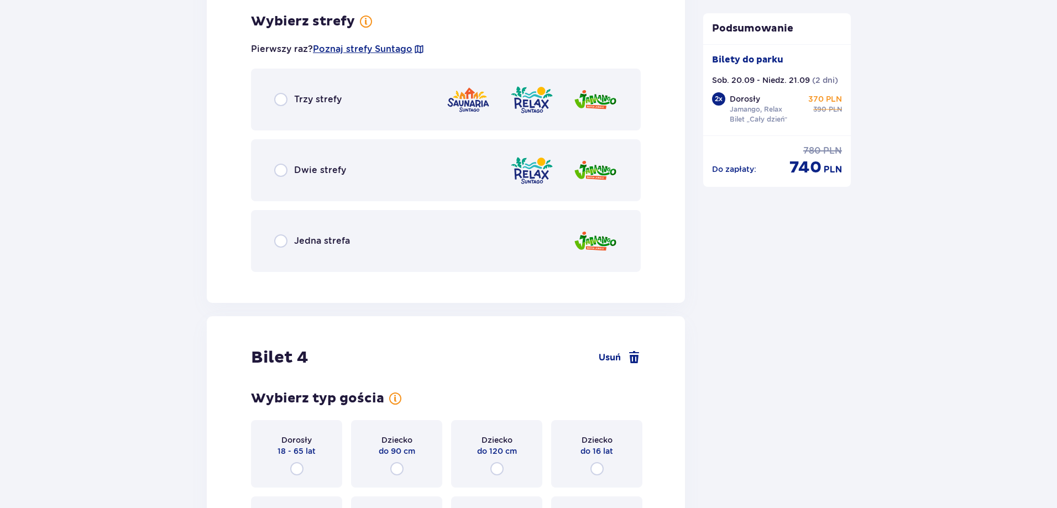
scroll to position [2563, 0]
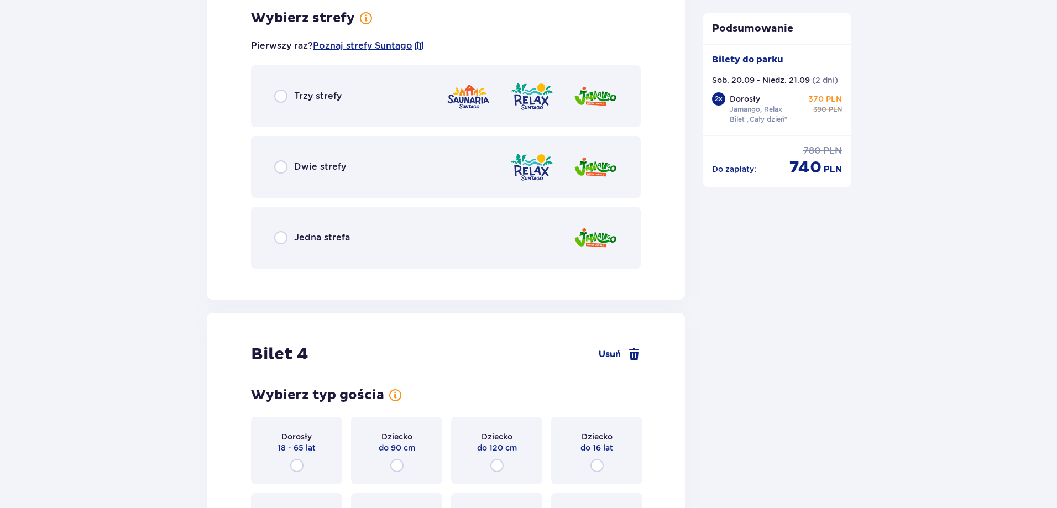
click at [349, 227] on div "Jedna strefa" at bounding box center [446, 238] width 390 height 62
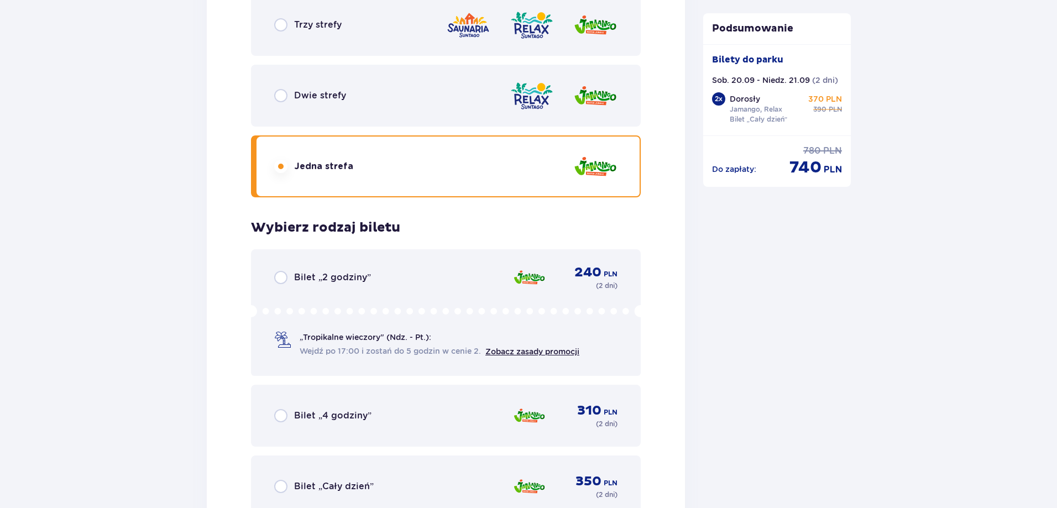
scroll to position [2619, 0]
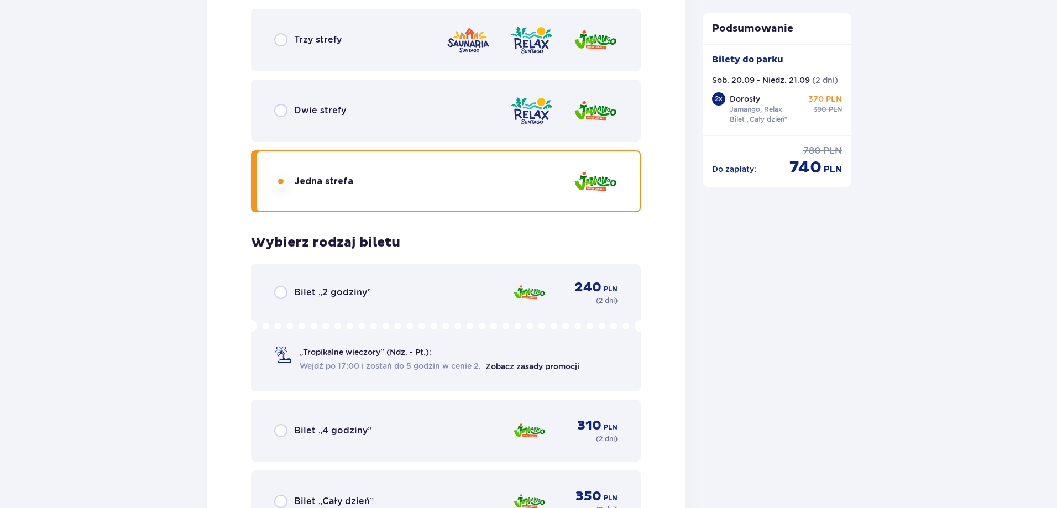
click at [373, 104] on div "Dwie strefy" at bounding box center [446, 111] width 390 height 62
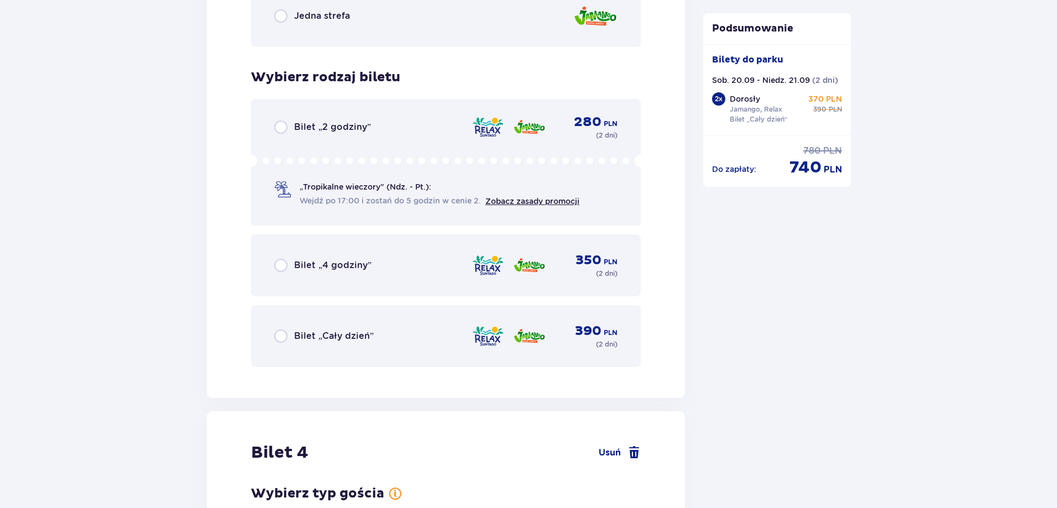
scroll to position [2785, 0]
click at [327, 340] on p "Bilet „Cały dzień”" at bounding box center [334, 336] width 80 height 12
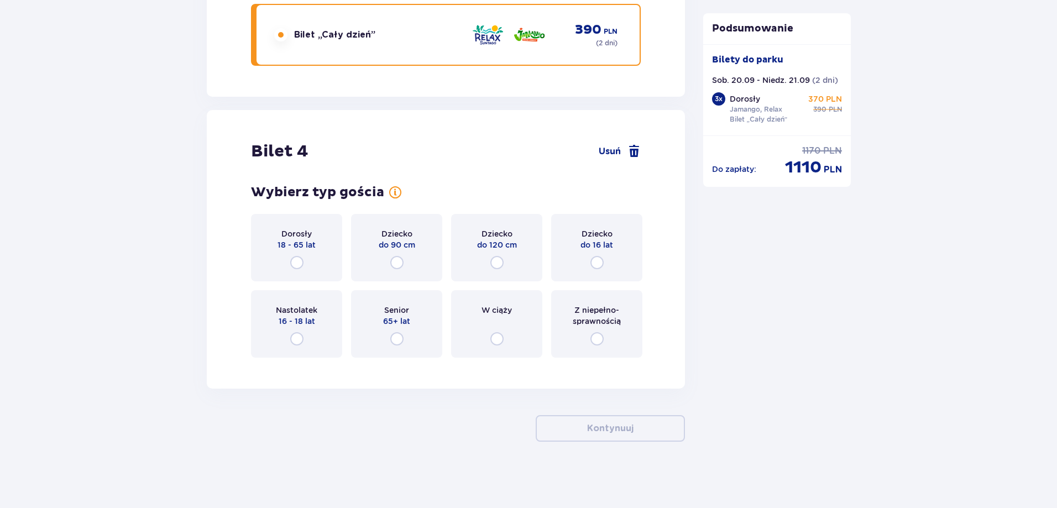
click at [288, 272] on div "Dorosły 18 - 65 lat" at bounding box center [296, 247] width 91 height 67
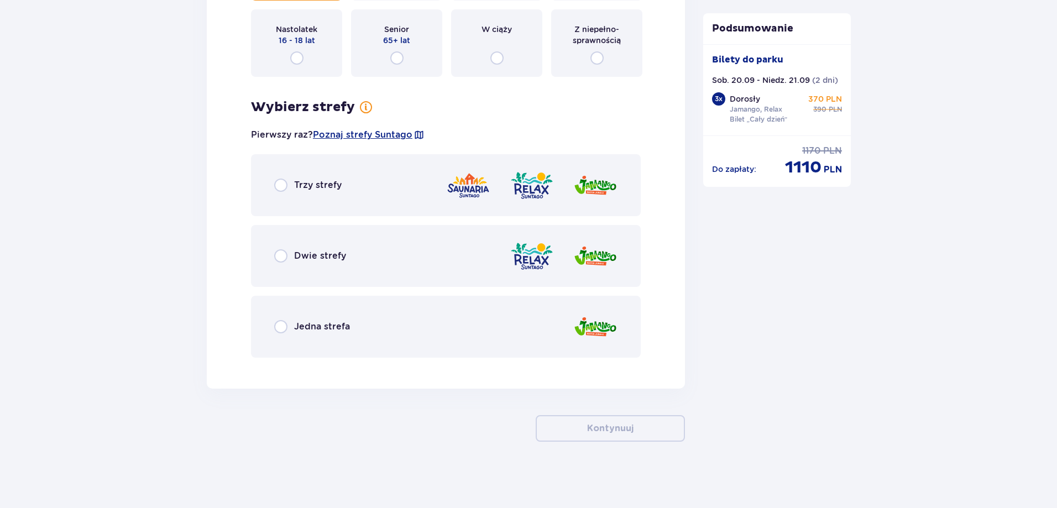
click at [302, 250] on p "Dwie strefy" at bounding box center [320, 256] width 52 height 12
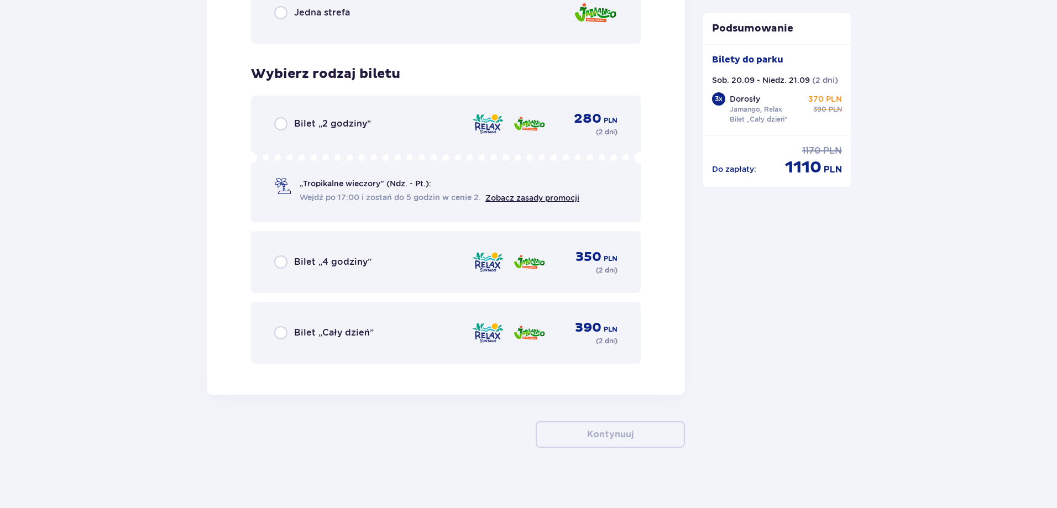
scroll to position [3687, 0]
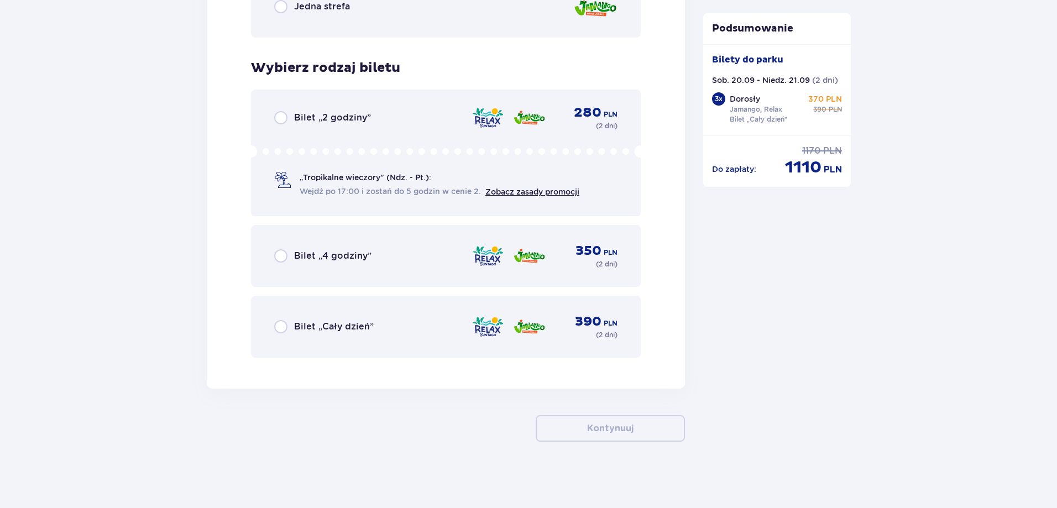
click at [338, 320] on div "Bilet „Cały dzień” 390 PLN ( 2 dni )" at bounding box center [445, 327] width 343 height 27
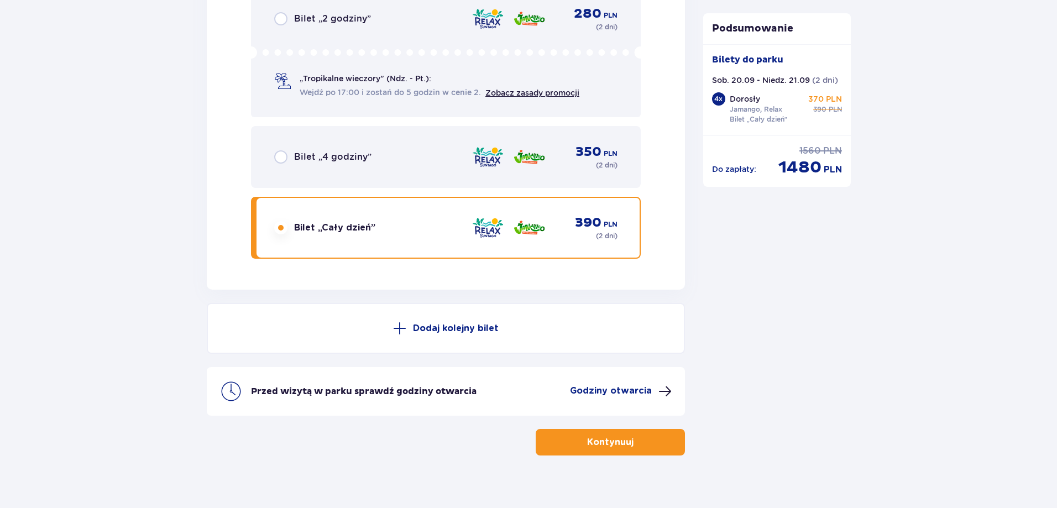
scroll to position [3800, 0]
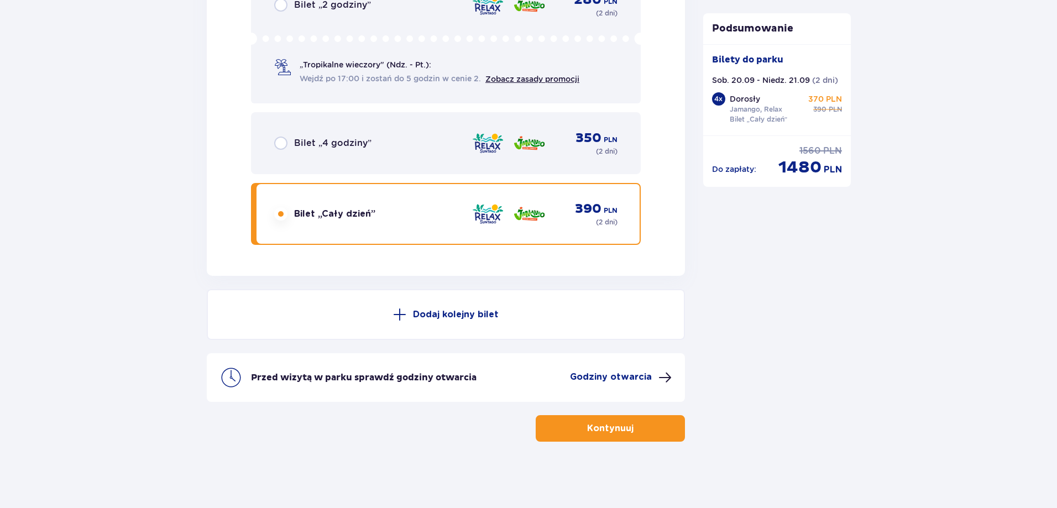
click at [589, 431] on p "Kontynuuj" at bounding box center [610, 428] width 46 height 12
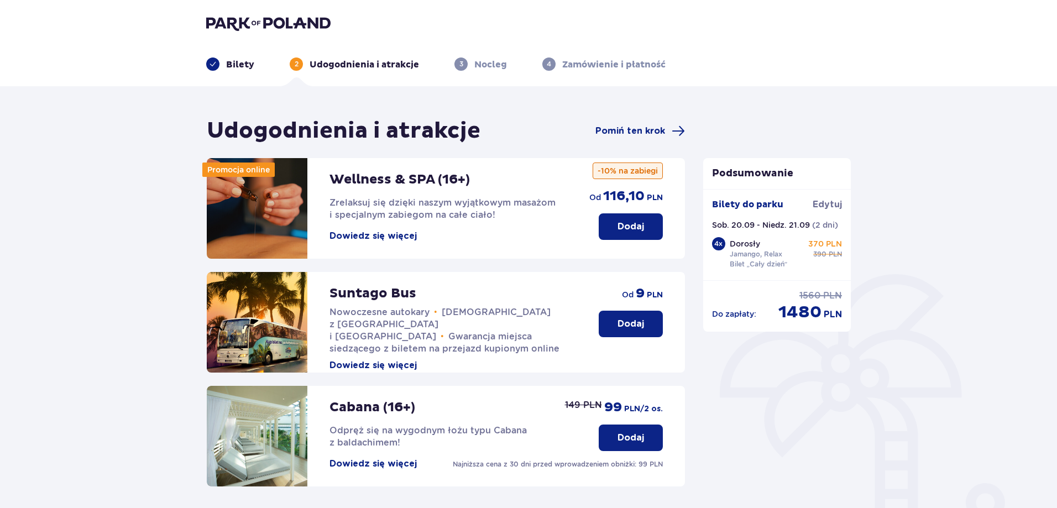
scroll to position [242, 0]
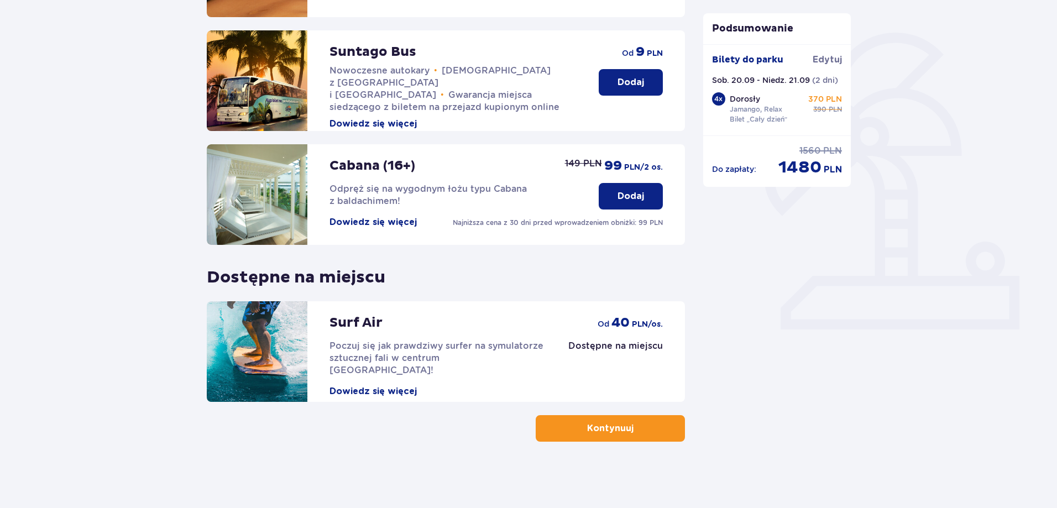
click at [643, 445] on div "Udogodnienia i atrakcje Pomiń ten krok Promocja online Wellness & SPA (16+) Zre…" at bounding box center [528, 177] width 1057 height 664
click at [640, 432] on span "button" at bounding box center [635, 428] width 13 height 13
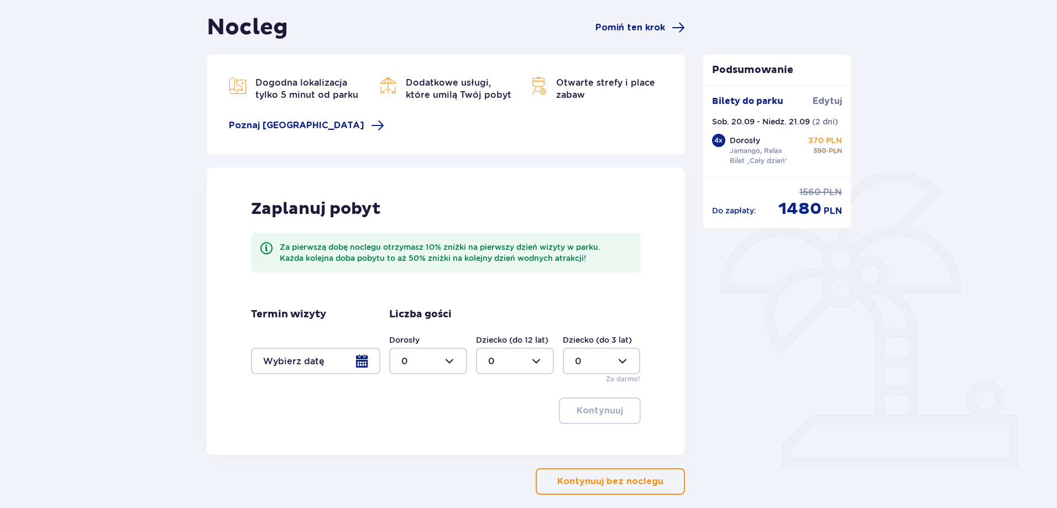
scroll to position [156, 0]
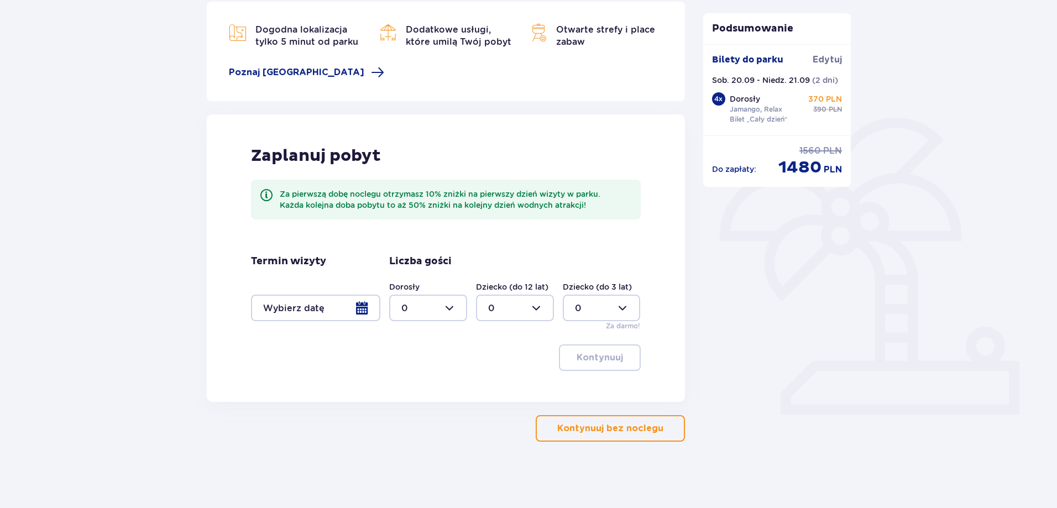
click at [369, 313] on div at bounding box center [315, 308] width 129 height 27
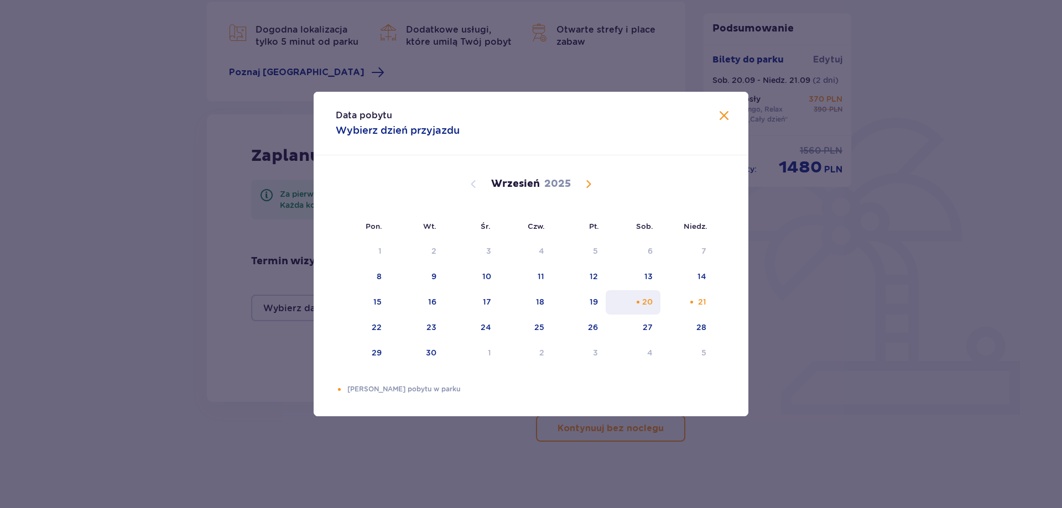
click at [650, 314] on div "20" at bounding box center [633, 302] width 55 height 24
click at [698, 301] on div "21" at bounding box center [702, 301] width 8 height 11
type input "[DATE] - [DATE]"
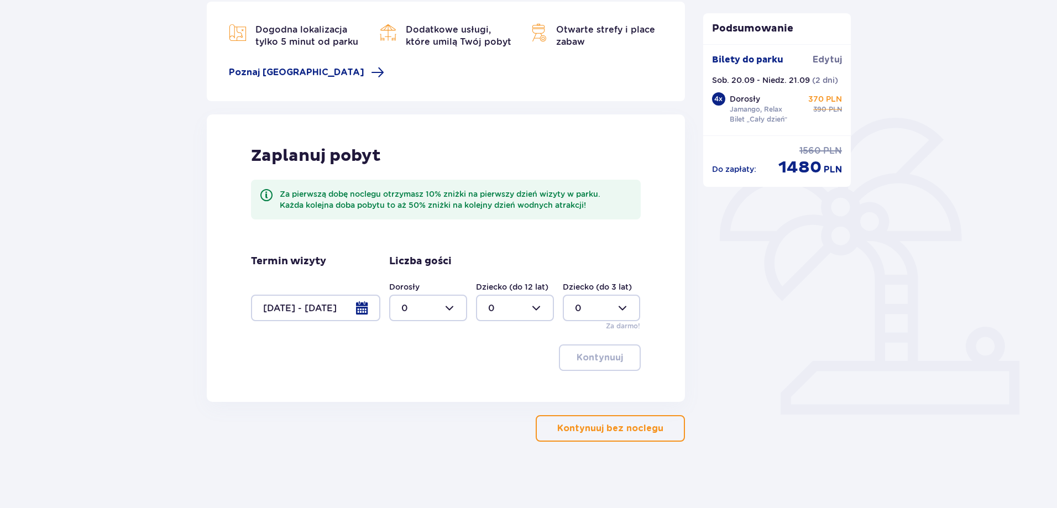
click at [487, 435] on div "Kontynuuj bez noclegu" at bounding box center [446, 428] width 478 height 27
click at [429, 304] on div at bounding box center [428, 308] width 78 height 27
click at [436, 428] on span "4" at bounding box center [428, 434] width 76 height 23
type input "4"
click at [594, 361] on p "Kontynuuj" at bounding box center [600, 358] width 46 height 12
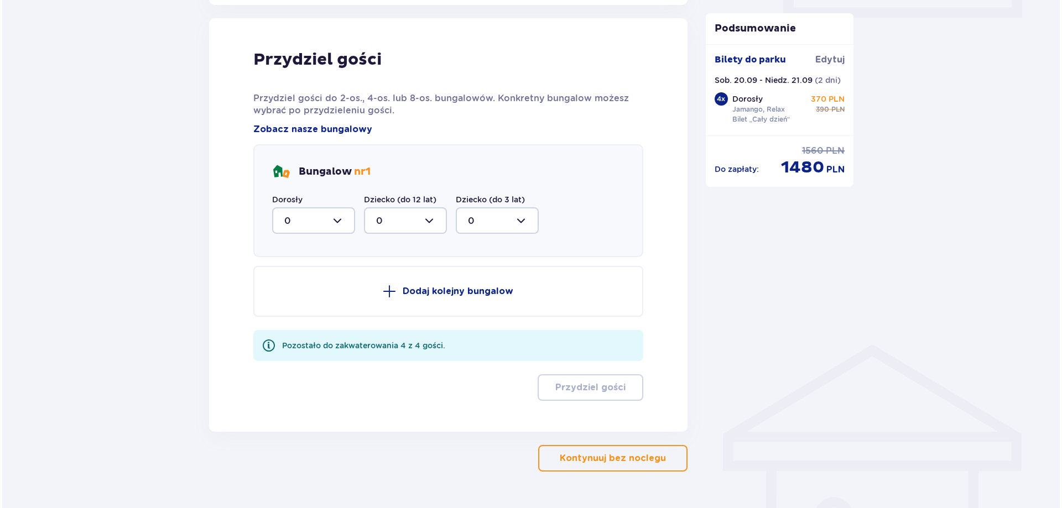
scroll to position [559, 0]
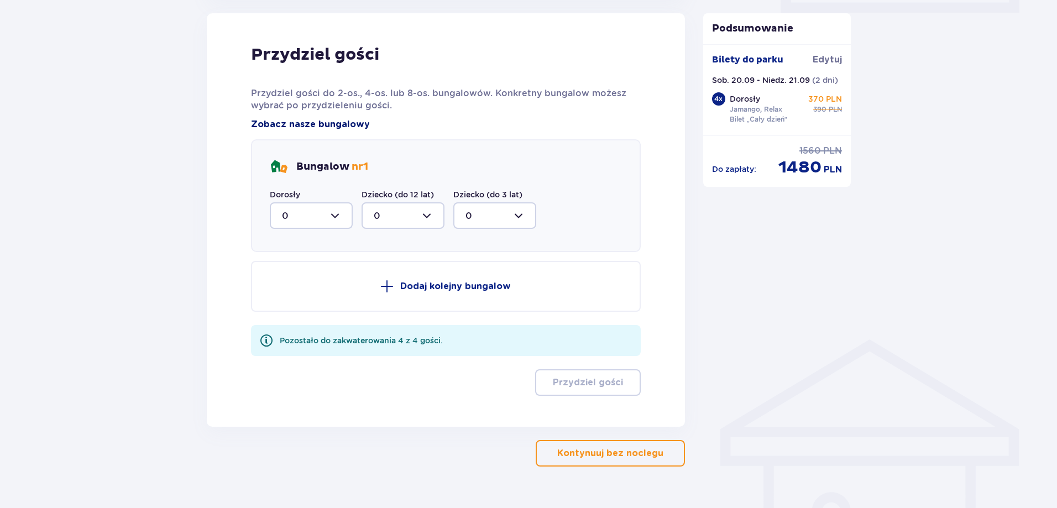
click at [324, 126] on span "Zobacz nasze bungalowy" at bounding box center [310, 124] width 119 height 12
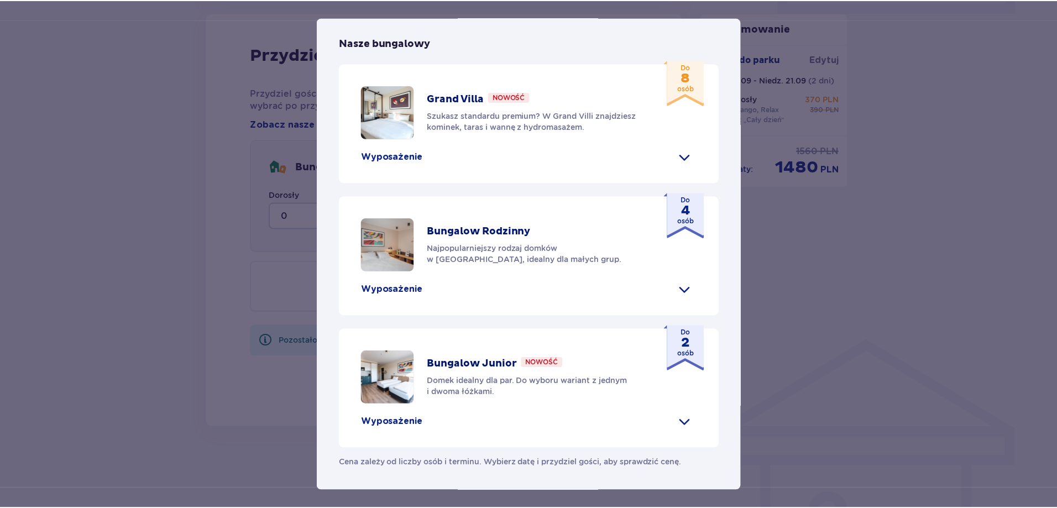
scroll to position [456, 0]
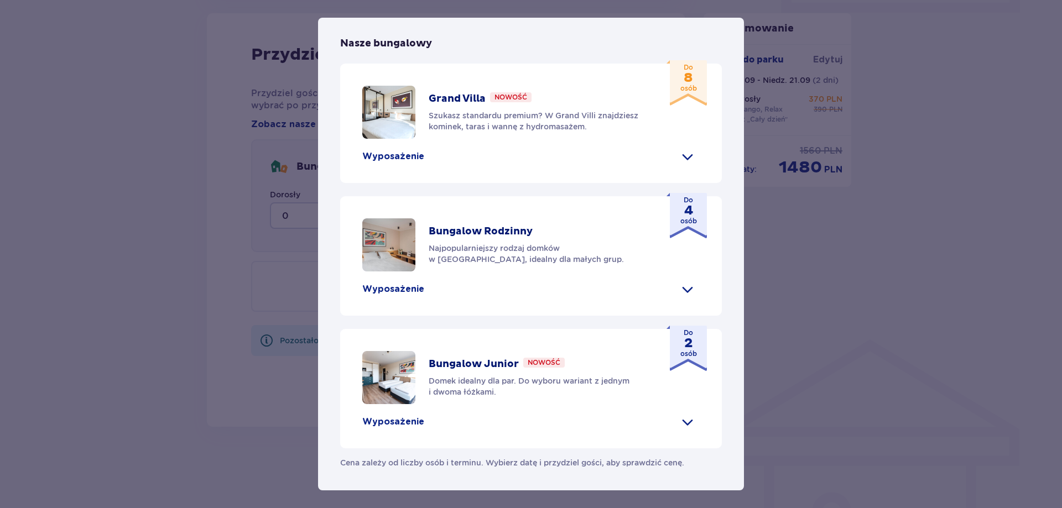
click at [383, 254] on img at bounding box center [388, 244] width 53 height 53
click at [672, 291] on div "Wyposażenie" at bounding box center [530, 289] width 337 height 18
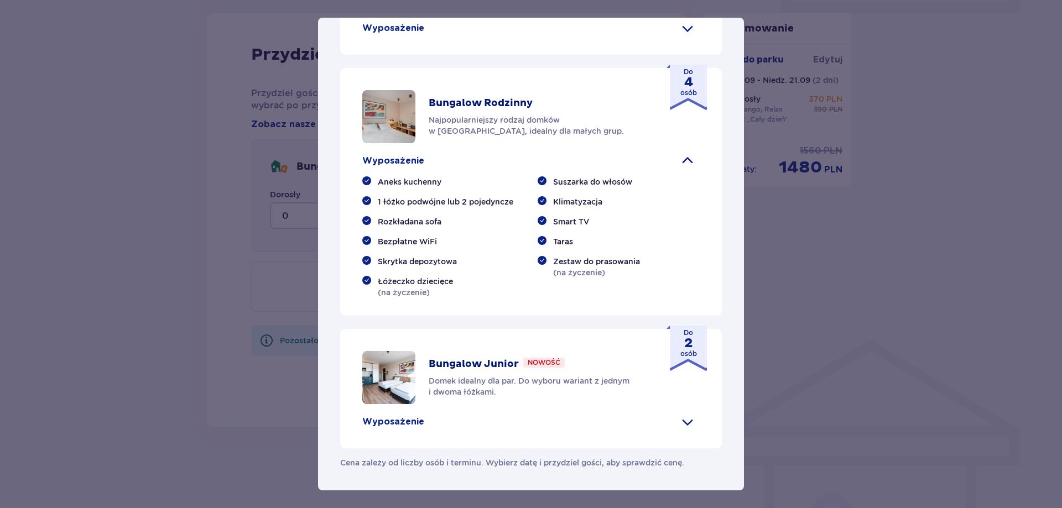
click at [405, 143] on img at bounding box center [388, 116] width 53 height 53
click at [469, 137] on div "Bungalow Rodzinny Najpopularniejszy rodzaj domków w [GEOGRAPHIC_DATA], idealny …" at bounding box center [539, 117] width 220 height 40
click at [479, 110] on p "Bungalow Rodzinny" at bounding box center [481, 103] width 104 height 13
click at [257, 174] on div "[GEOGRAPHIC_DATA] [GEOGRAPHIC_DATA] to idealne miejsce dla fanów dobrej zabawy …" at bounding box center [531, 254] width 1062 height 508
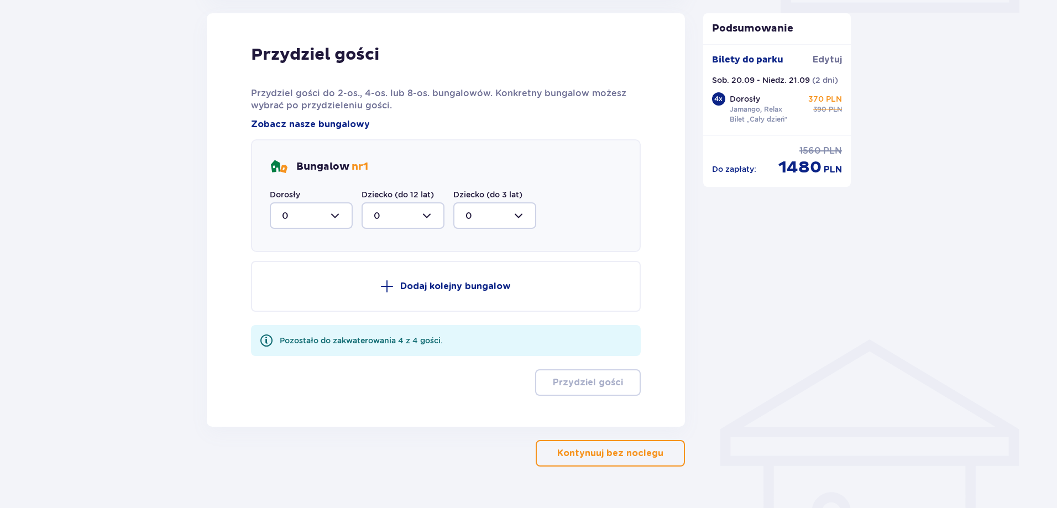
click at [327, 221] on div at bounding box center [311, 215] width 83 height 27
click at [301, 278] on div "2" at bounding box center [311, 277] width 59 height 12
type input "2"
click at [301, 278] on button "Dodaj kolejny bungalow" at bounding box center [446, 286] width 390 height 51
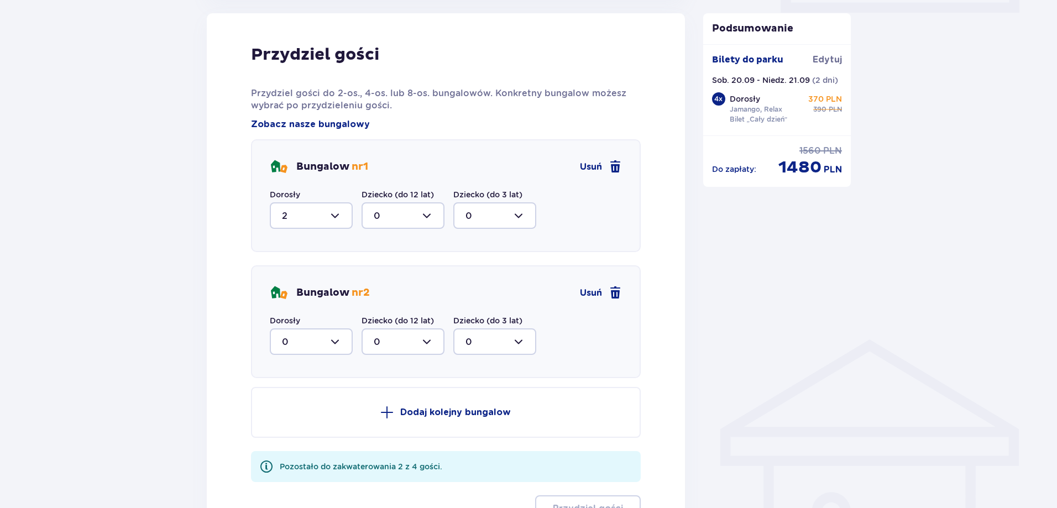
click at [328, 343] on div at bounding box center [311, 341] width 83 height 27
click at [327, 415] on span "2" at bounding box center [311, 421] width 81 height 23
type input "2"
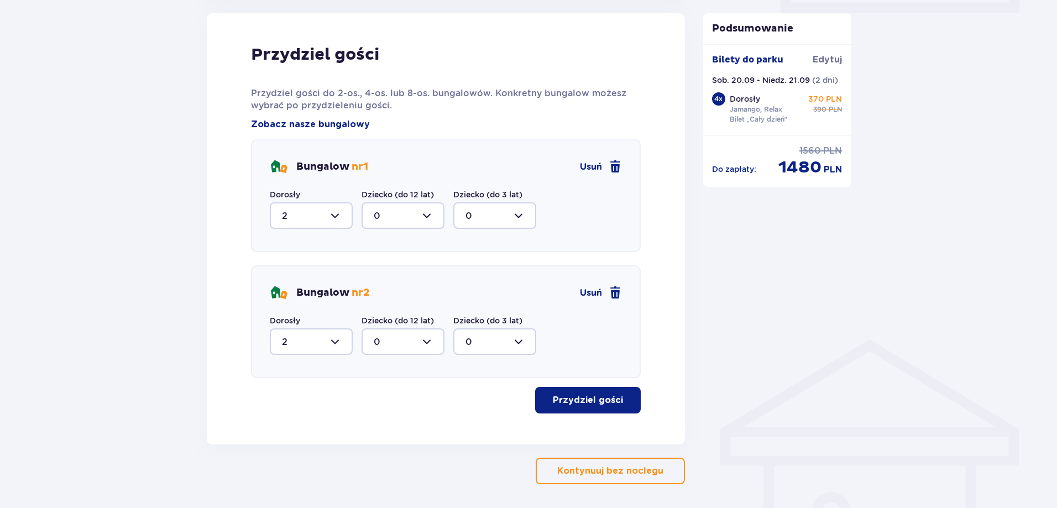
click at [579, 399] on p "Przydziel gości" at bounding box center [588, 400] width 70 height 12
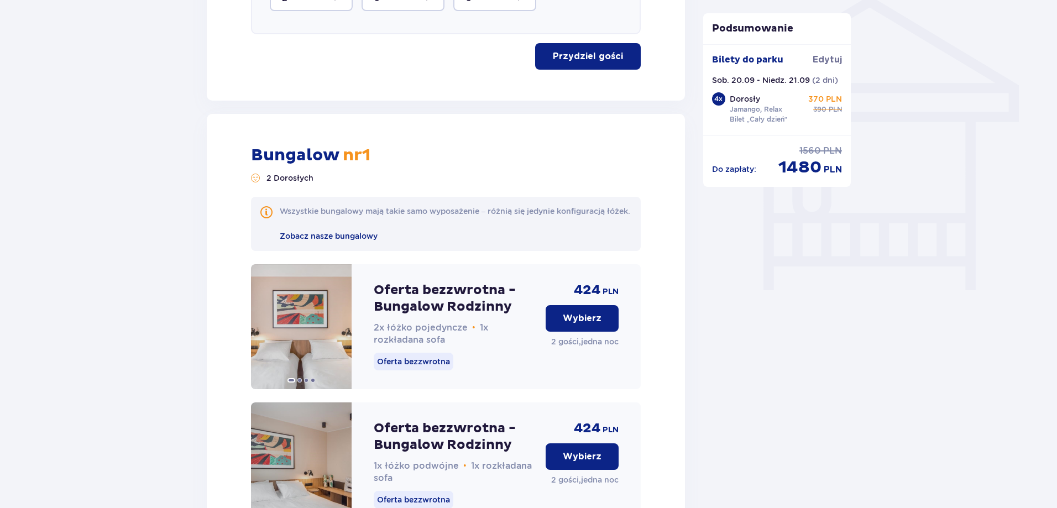
scroll to position [948, 0]
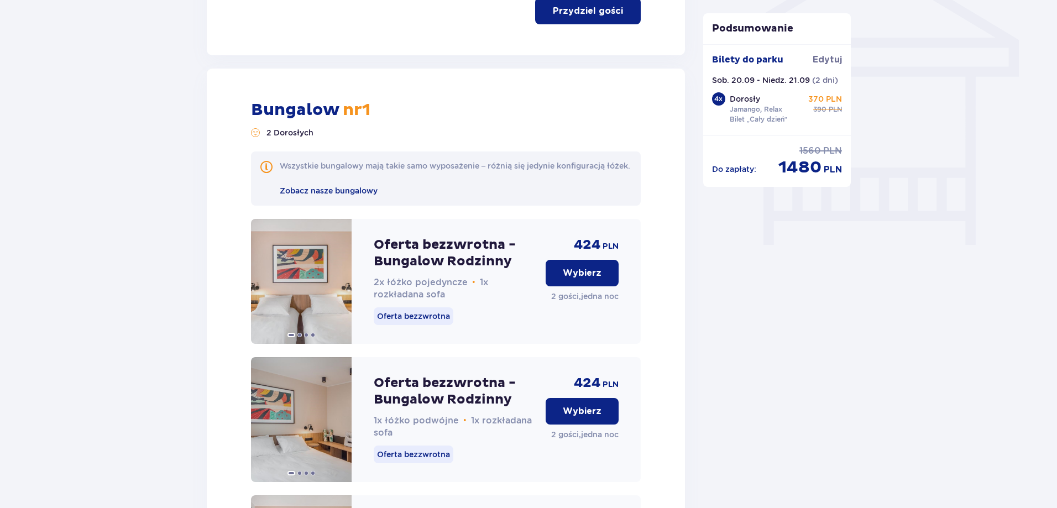
click at [580, 279] on p "Wybierz" at bounding box center [582, 273] width 39 height 12
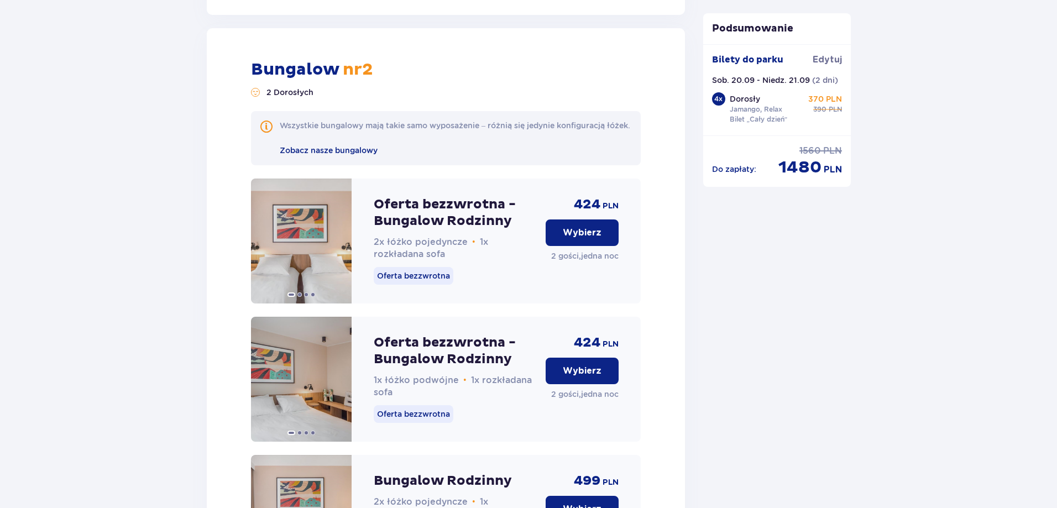
scroll to position [2324, 0]
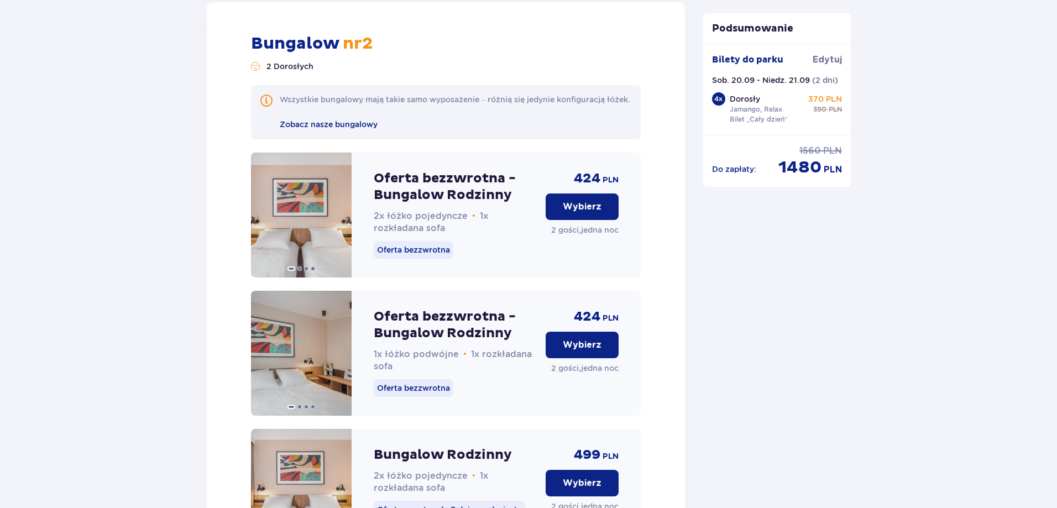
click at [576, 220] on button "Wybierz" at bounding box center [582, 207] width 73 height 27
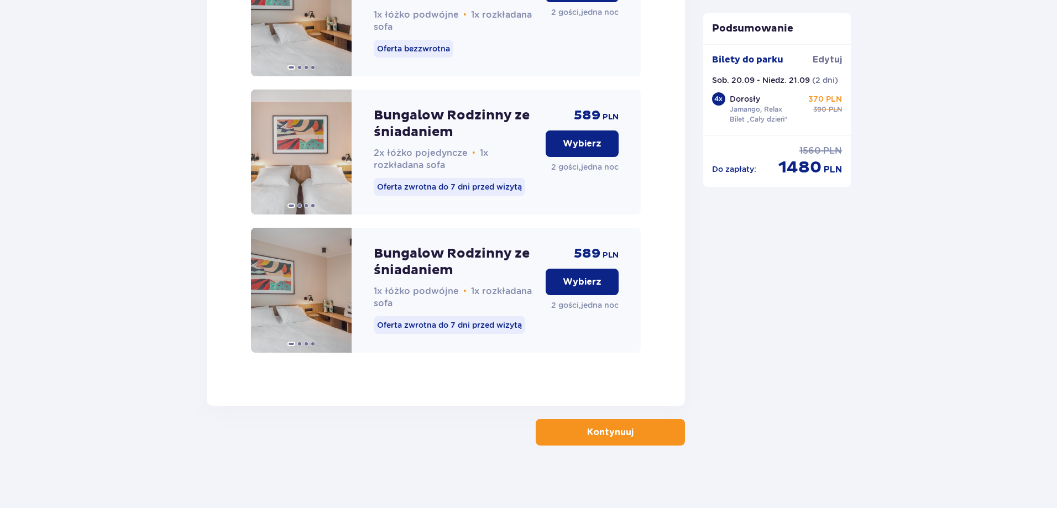
scroll to position [3242, 0]
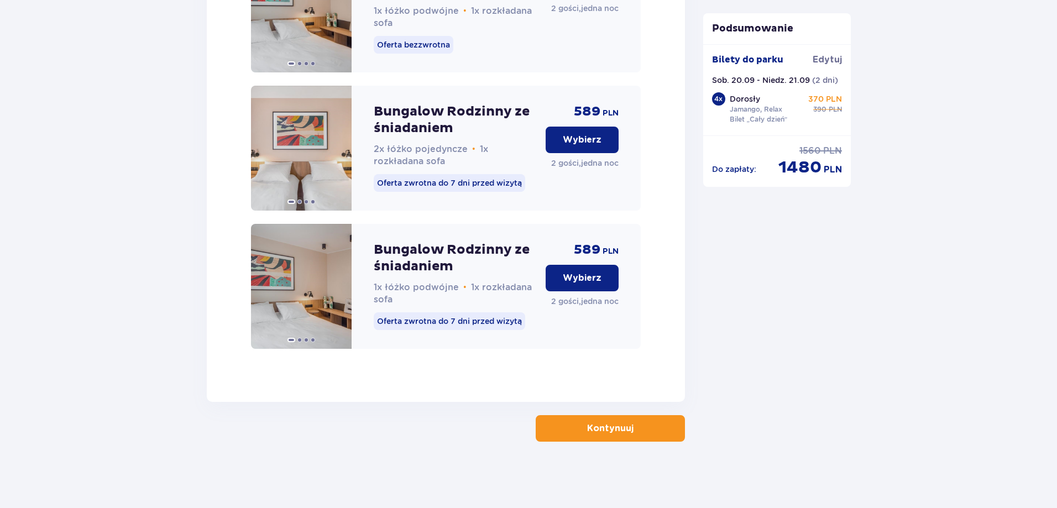
click at [663, 420] on button "Kontynuuj" at bounding box center [610, 428] width 149 height 27
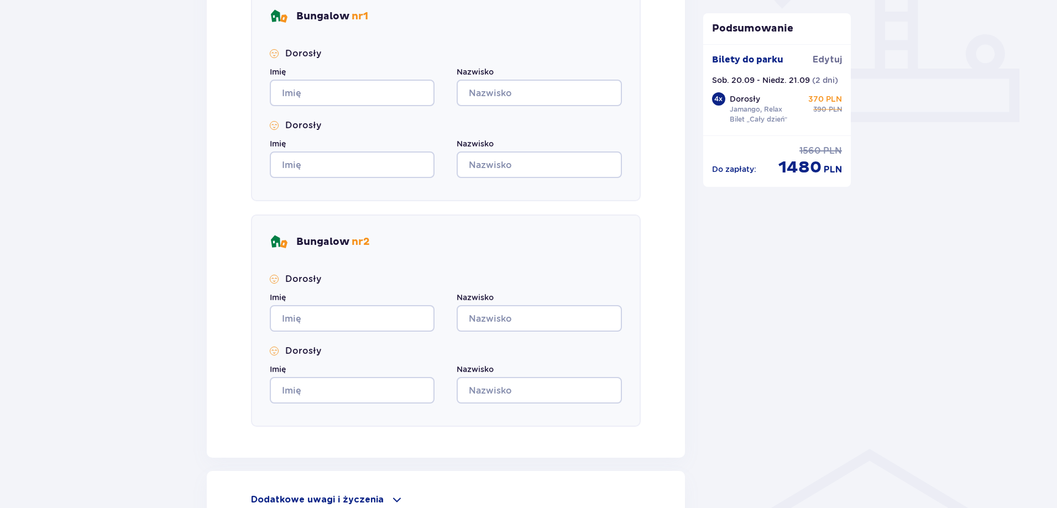
scroll to position [576, 0]
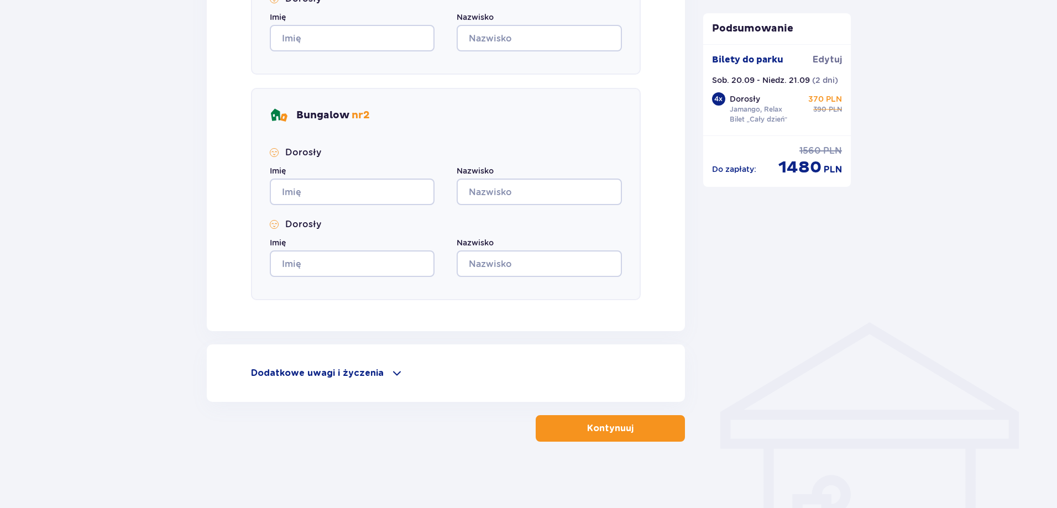
click at [579, 436] on button "Kontynuuj" at bounding box center [610, 428] width 149 height 27
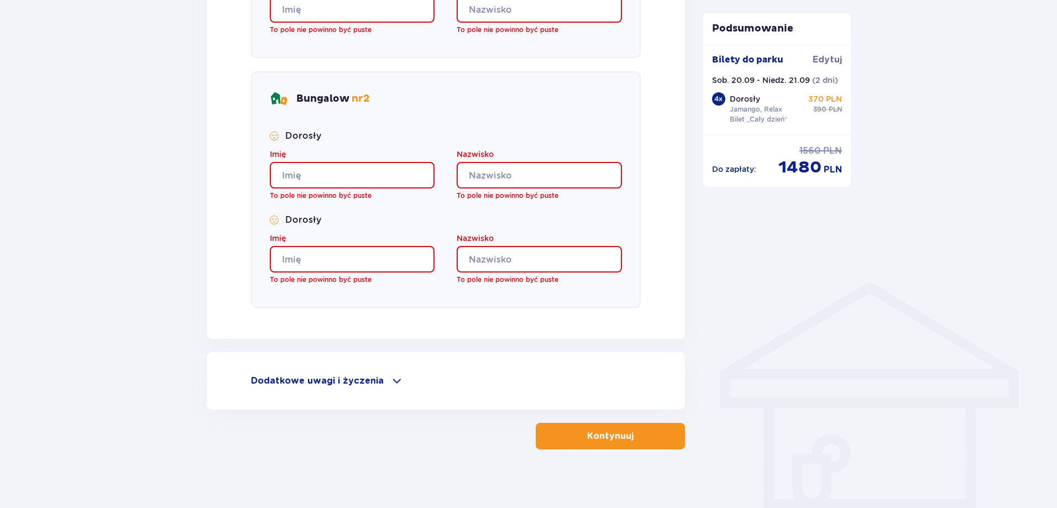
scroll to position [624, 0]
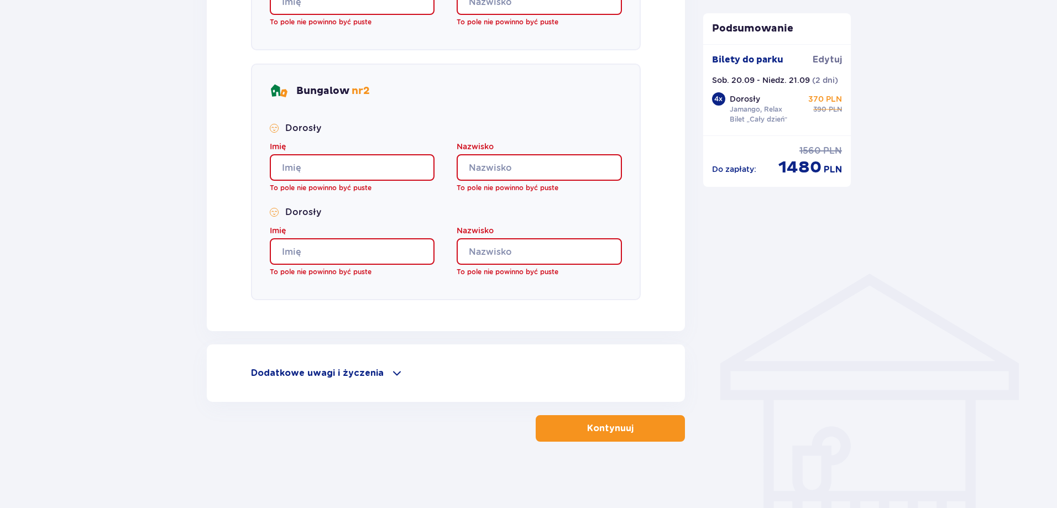
click at [372, 373] on p "Dodatkowe uwagi i życzenia" at bounding box center [317, 373] width 133 height 12
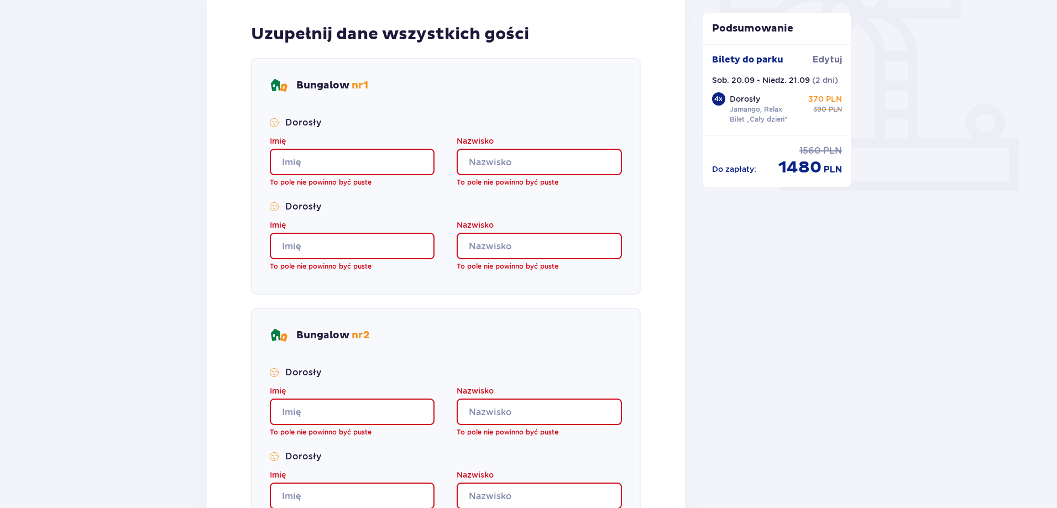
scroll to position [348, 0]
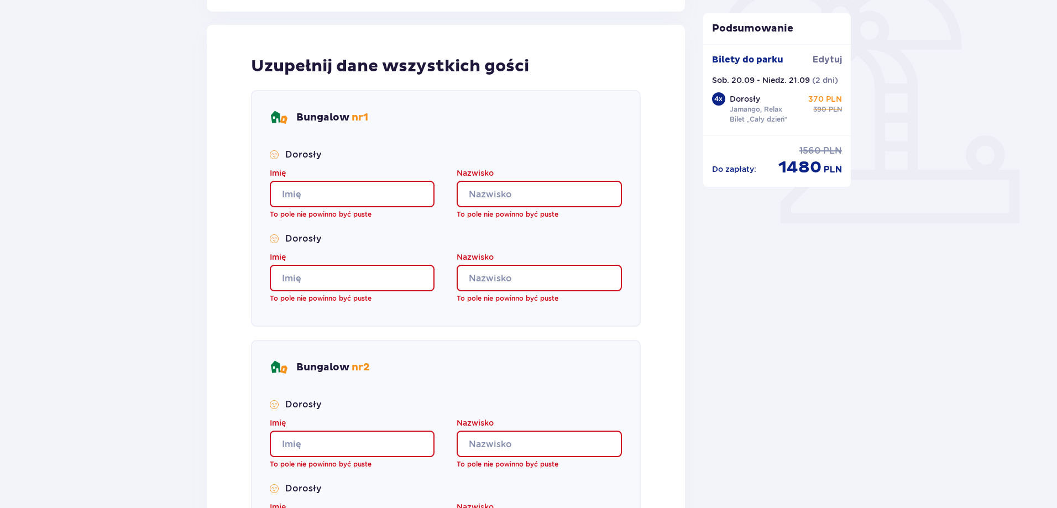
click at [293, 197] on input "Imię" at bounding box center [352, 194] width 165 height 27
type input "i"
drag, startPoint x: 504, startPoint y: 185, endPoint x: 437, endPoint y: 221, distance: 76.0
click at [503, 186] on input "Nazwisko" at bounding box center [539, 194] width 165 height 27
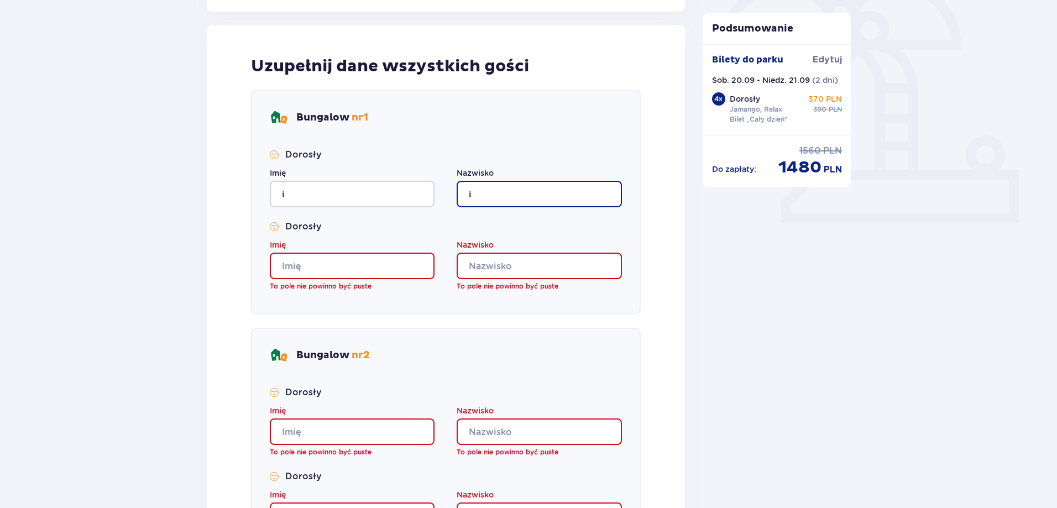
type input "i"
click at [354, 264] on input "Imię" at bounding box center [352, 266] width 165 height 27
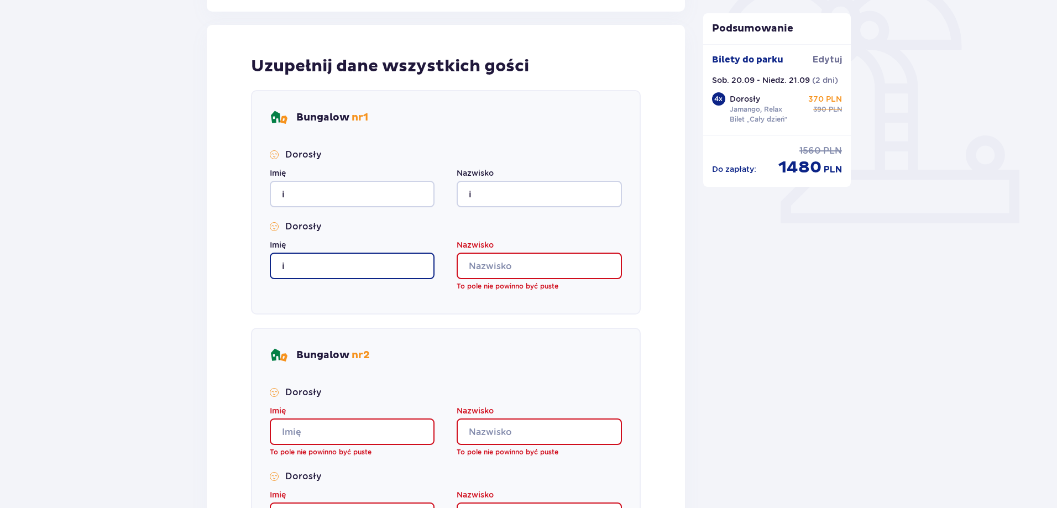
type input "i"
click at [538, 280] on div "Nazwisko To pole nie powinno być puste" at bounding box center [539, 265] width 165 height 52
click at [510, 264] on input "Nazwisko" at bounding box center [539, 266] width 165 height 27
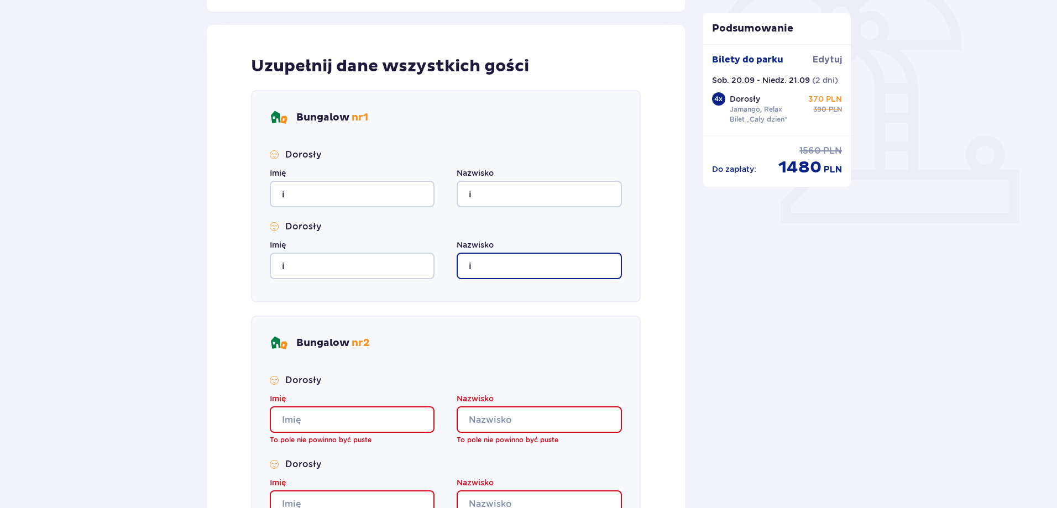
type input "i"
click at [306, 429] on input "Imię" at bounding box center [352, 419] width 165 height 27
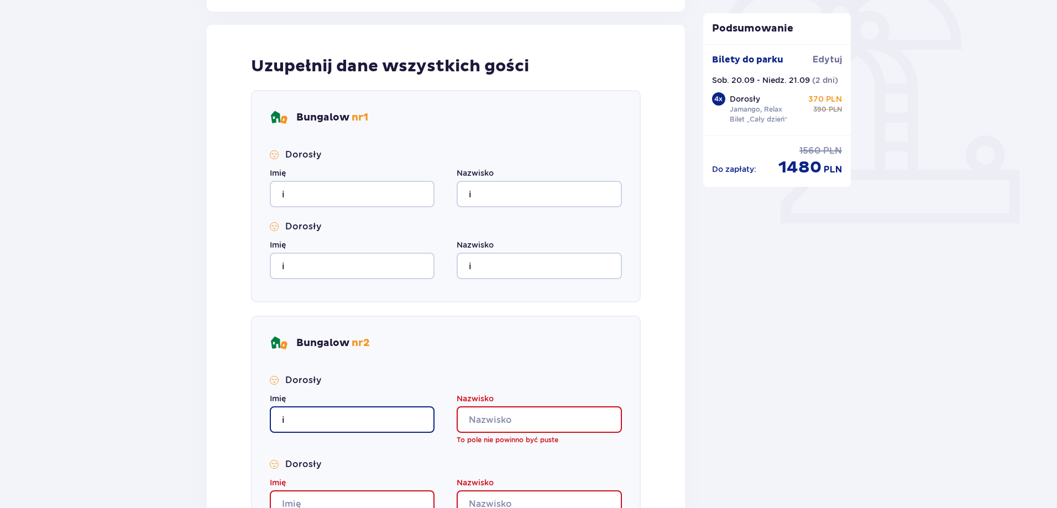
type input "i"
click at [489, 425] on input "Nazwisko" at bounding box center [539, 419] width 165 height 27
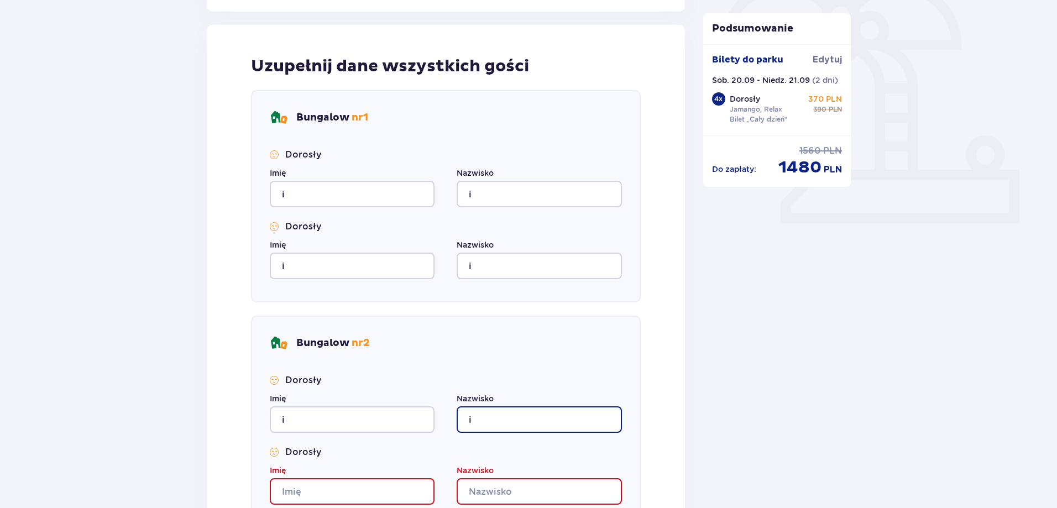
scroll to position [514, 0]
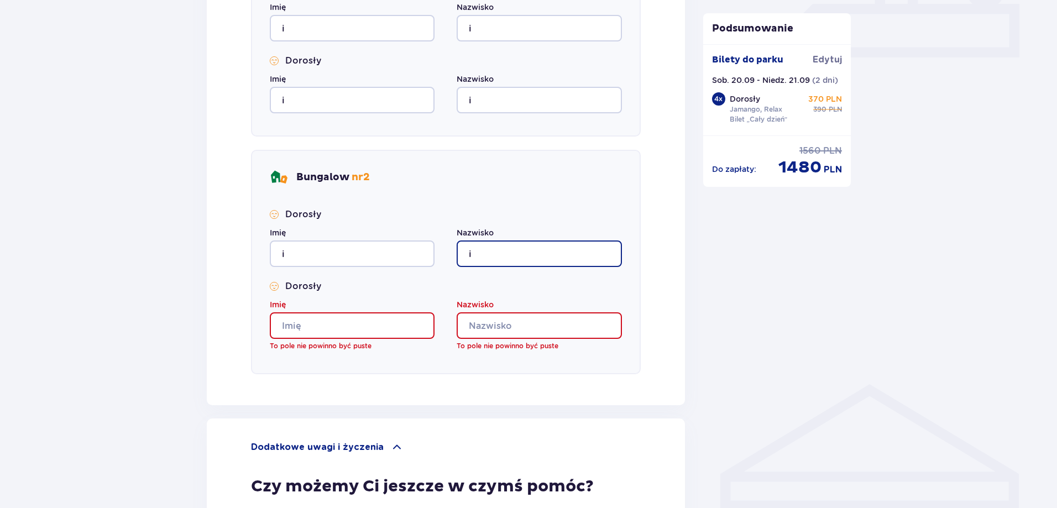
type input "i"
click at [354, 336] on input "Imię" at bounding box center [352, 325] width 165 height 27
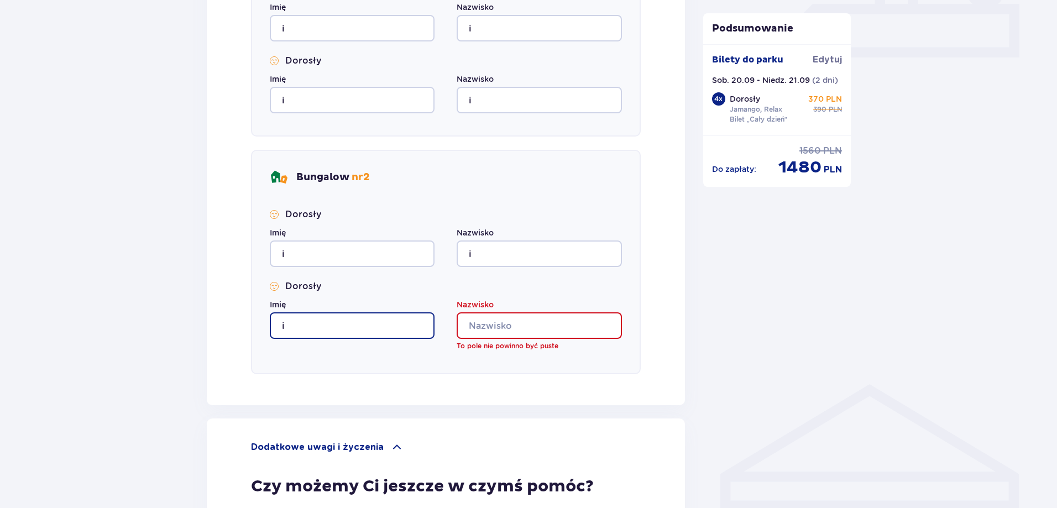
type input "i"
click at [508, 335] on input "Nazwisko" at bounding box center [539, 325] width 165 height 27
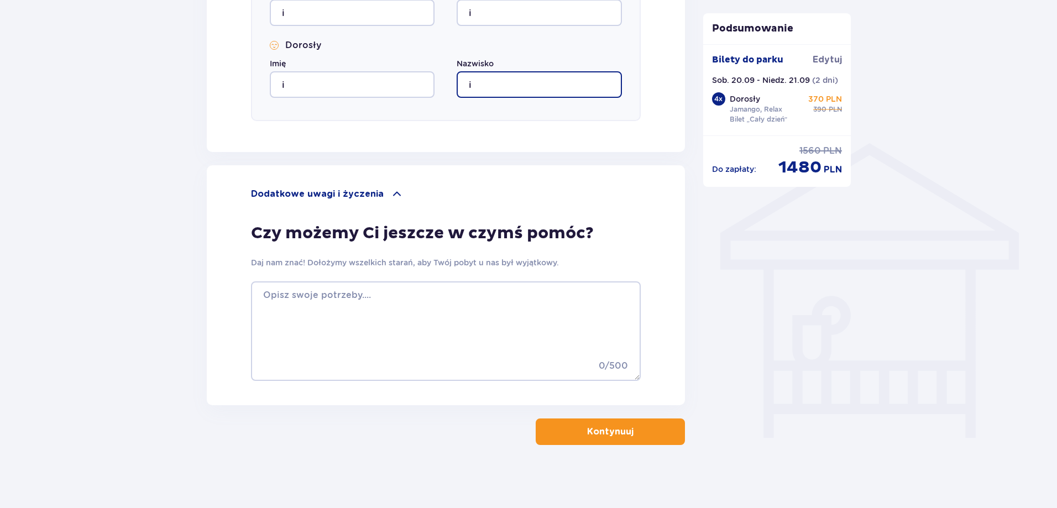
scroll to position [758, 0]
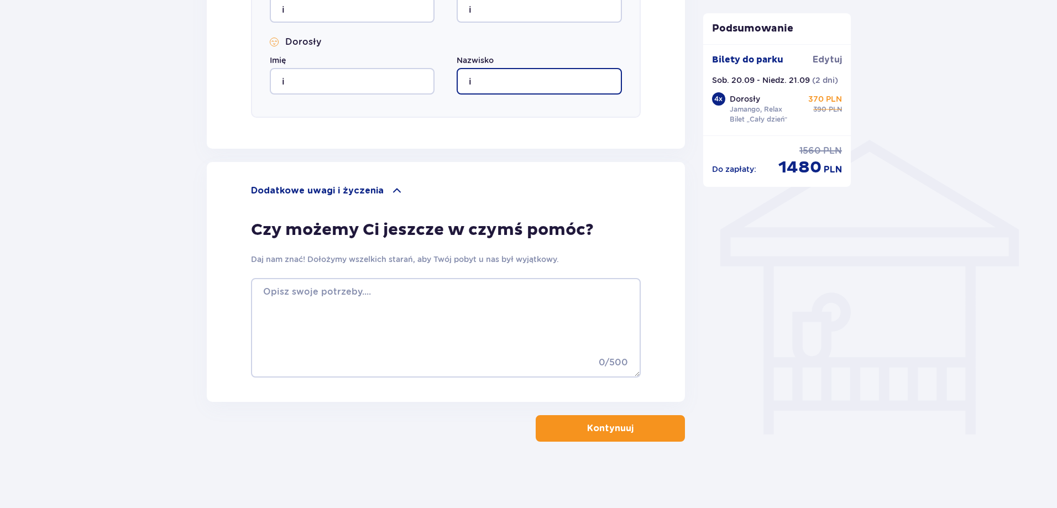
type input "i"
click at [615, 435] on p "Kontynuuj" at bounding box center [610, 428] width 46 height 12
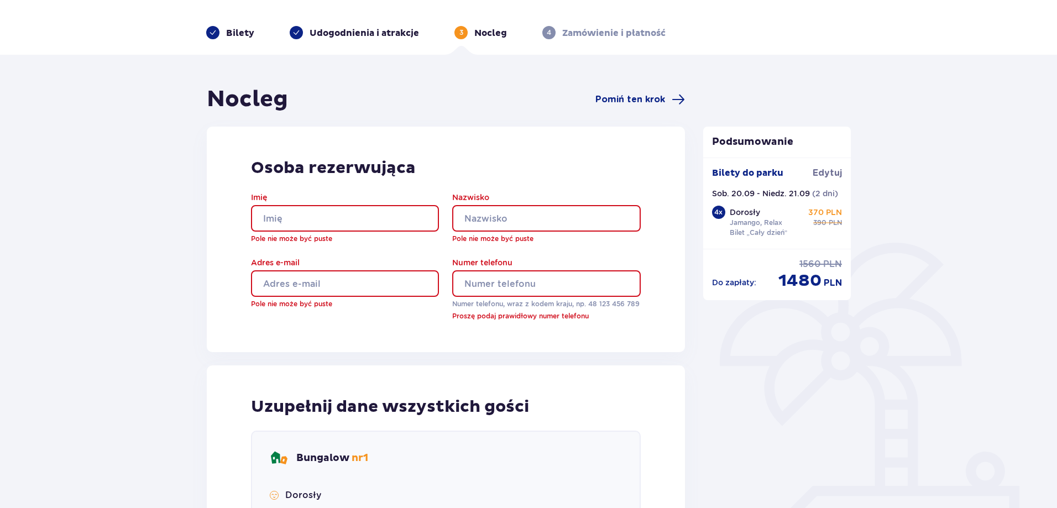
scroll to position [0, 0]
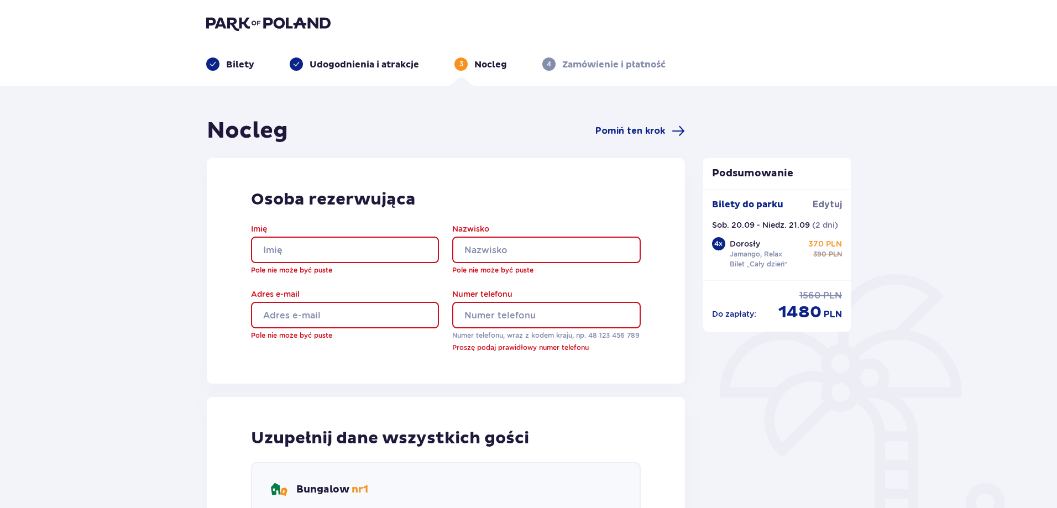
click at [387, 252] on input "Imię" at bounding box center [345, 250] width 188 height 27
type input "]["
click at [495, 252] on input "Nazwisko" at bounding box center [546, 250] width 188 height 27
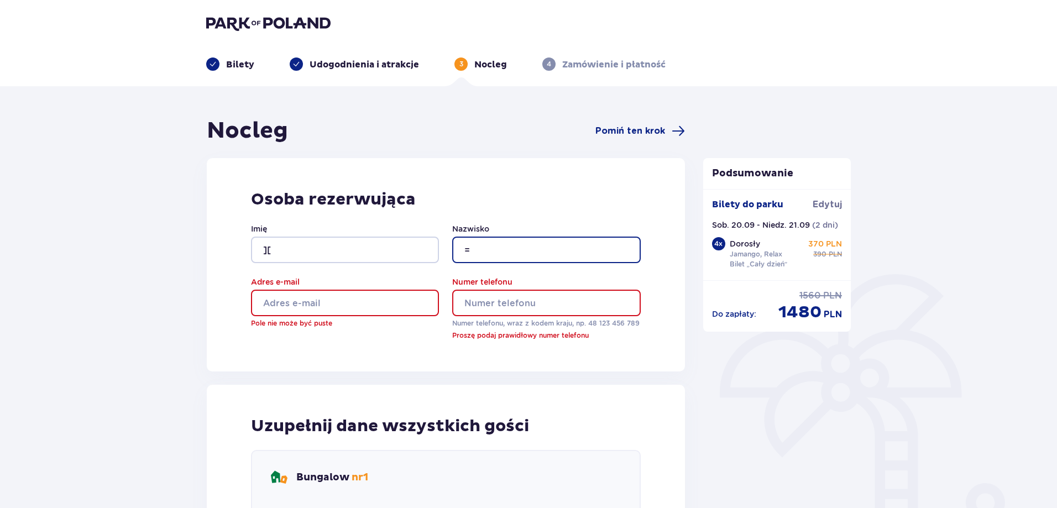
type input "="
click at [401, 295] on input "Adres e-mail" at bounding box center [345, 303] width 188 height 27
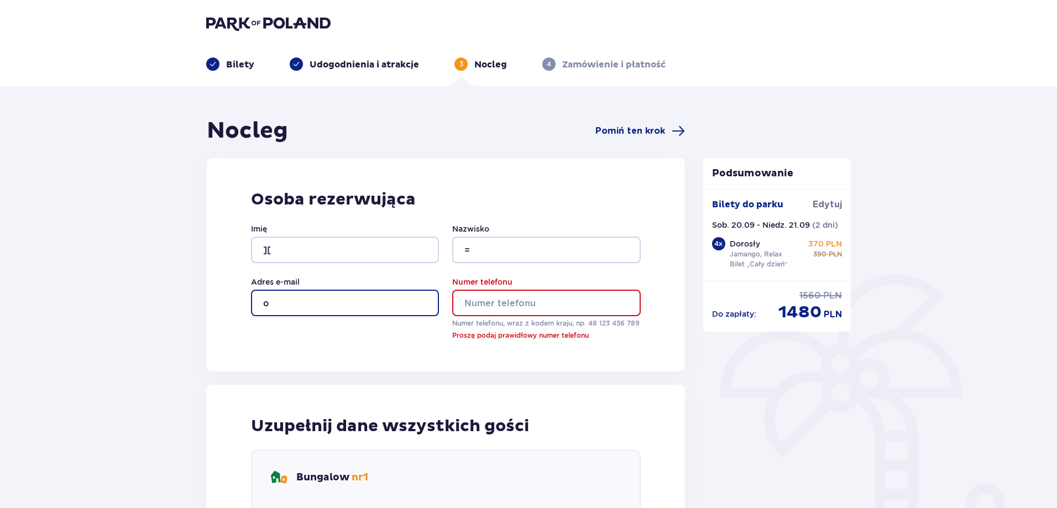
type input "o"
click at [519, 298] on input "Numer telefonu" at bounding box center [546, 303] width 188 height 27
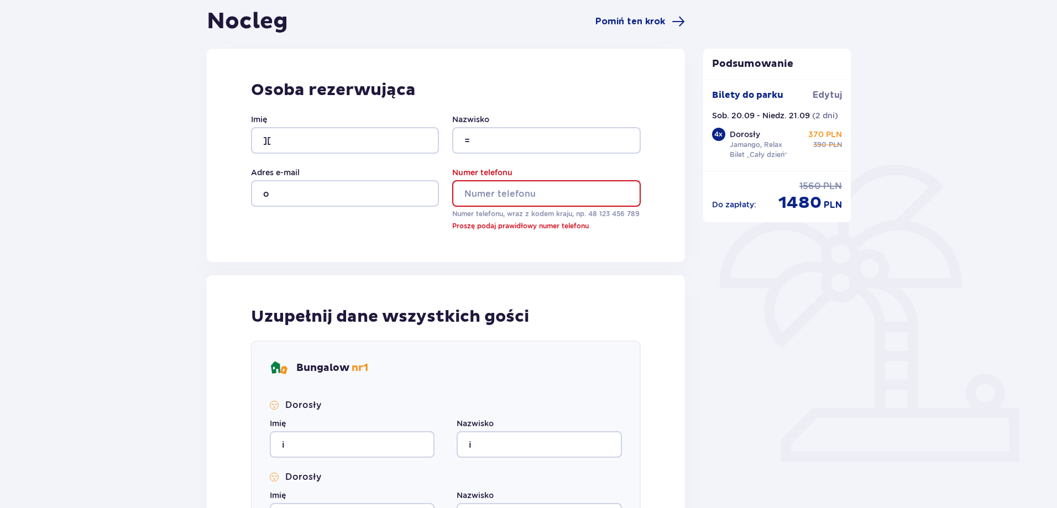
scroll to position [111, 0]
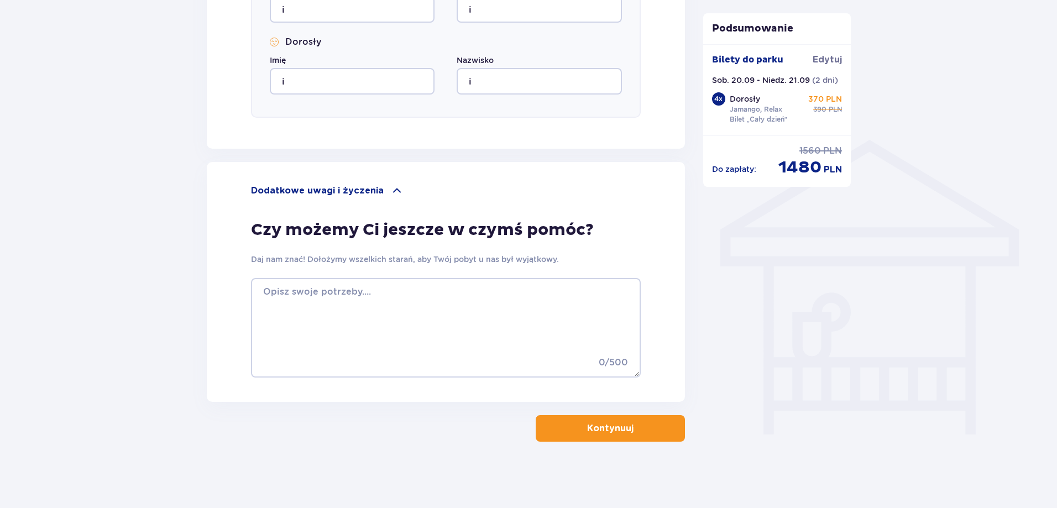
click at [607, 425] on p "Kontynuuj" at bounding box center [610, 428] width 46 height 12
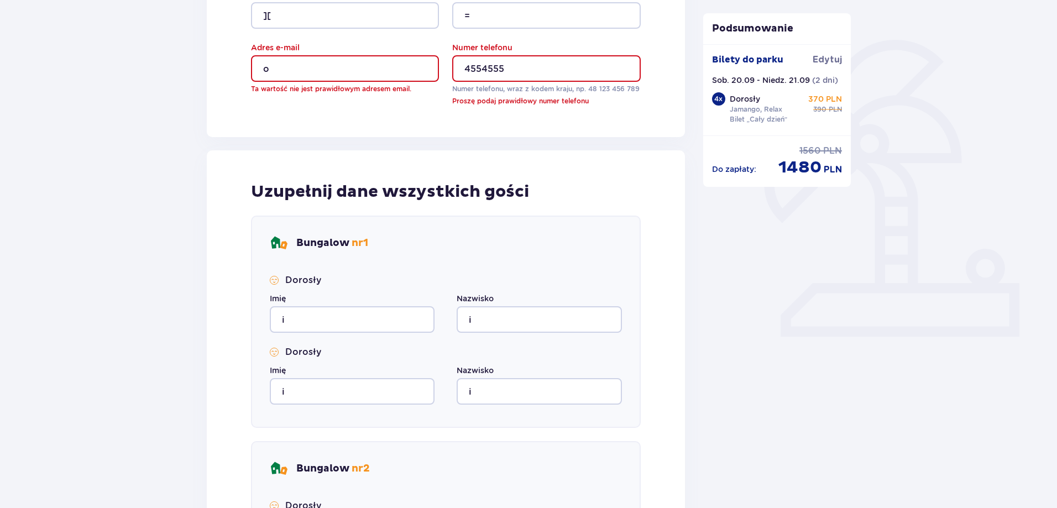
scroll to position [13, 0]
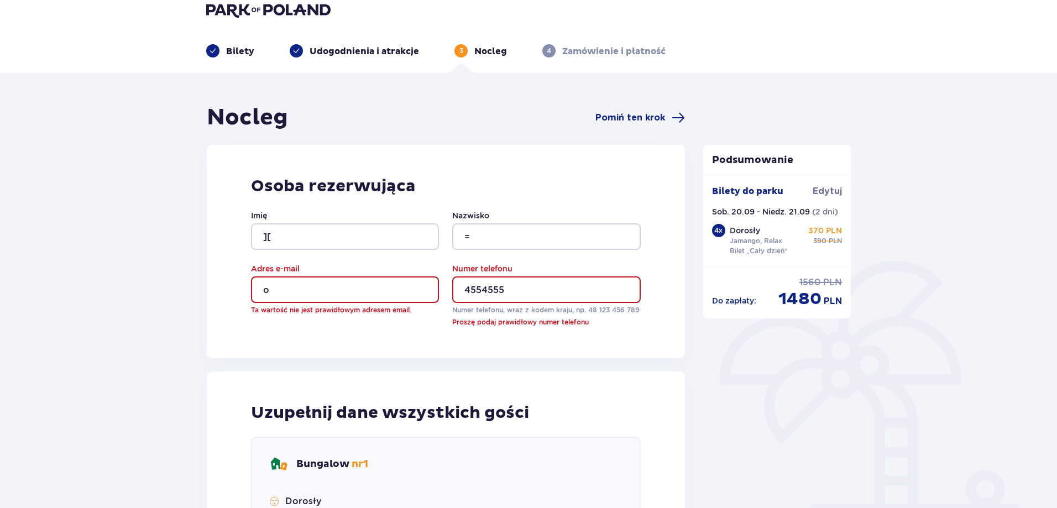
click at [509, 288] on input "4554555" at bounding box center [546, 289] width 188 height 27
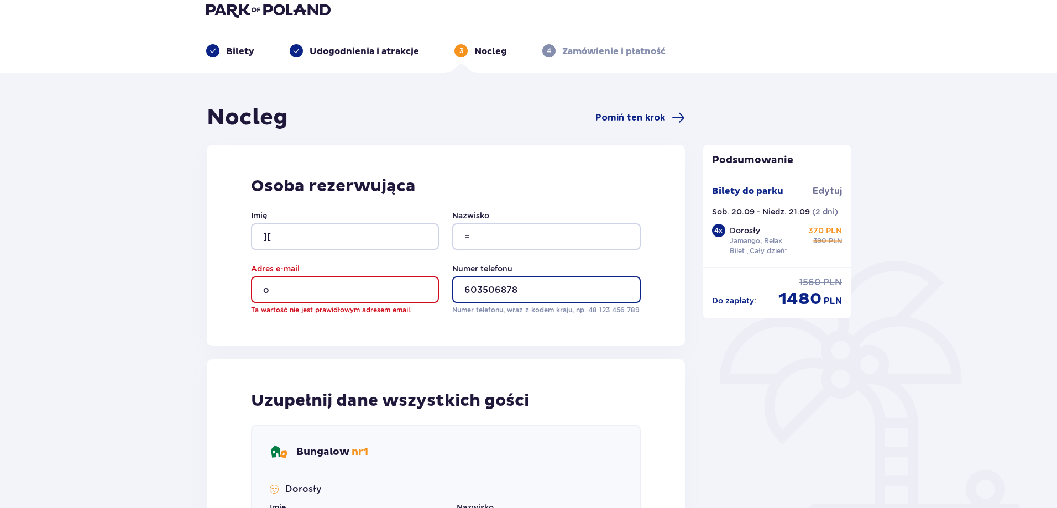
type input "603506878"
click at [355, 285] on input "o" at bounding box center [345, 289] width 188 height 27
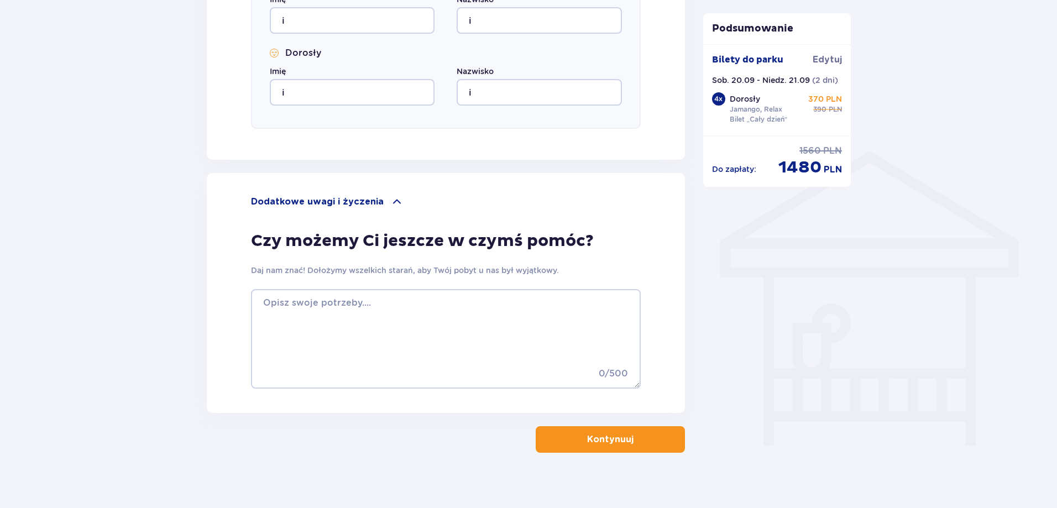
scroll to position [758, 0]
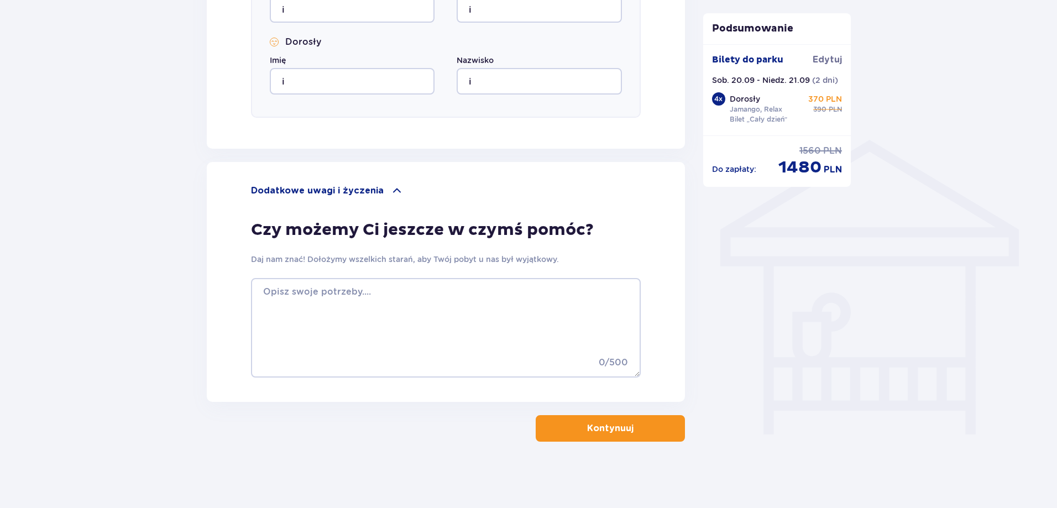
type input "[EMAIL_ADDRESS][DOMAIN_NAME]"
click at [669, 419] on button "Kontynuuj" at bounding box center [610, 428] width 149 height 27
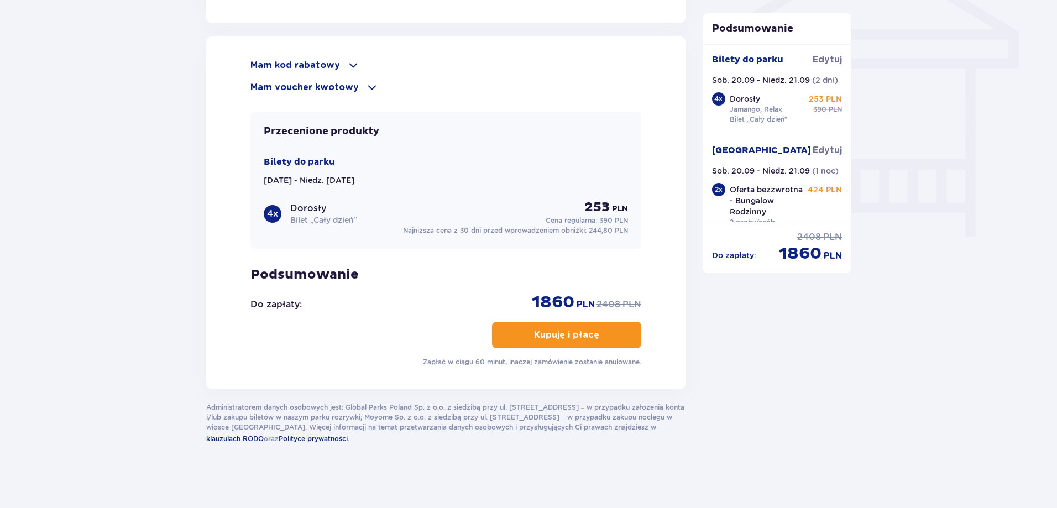
scroll to position [735, 0]
